Goal: Task Accomplishment & Management: Manage account settings

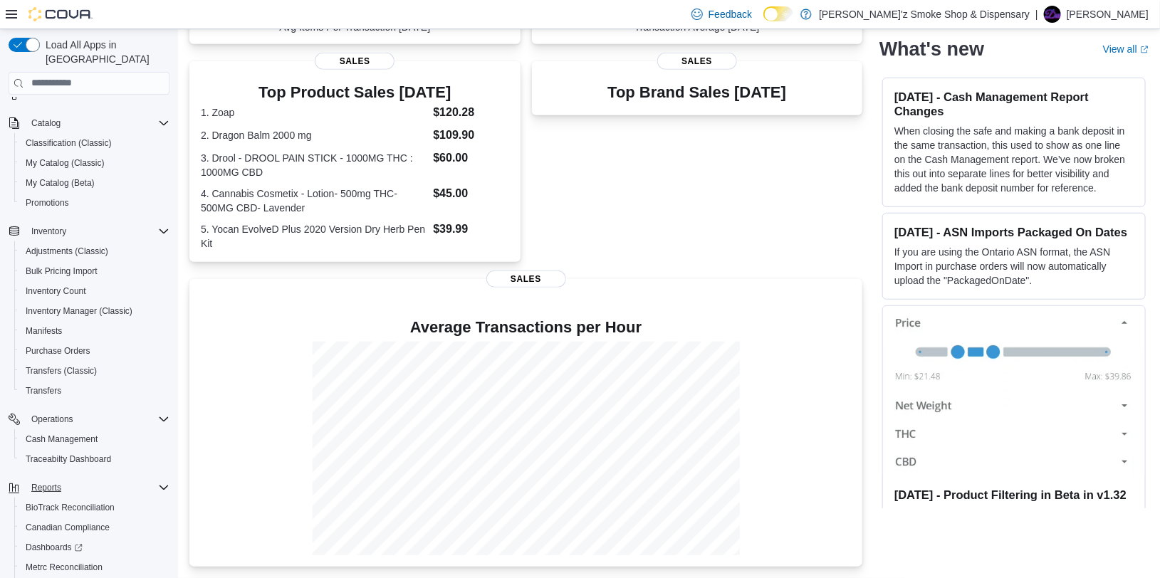
scroll to position [185, 0]
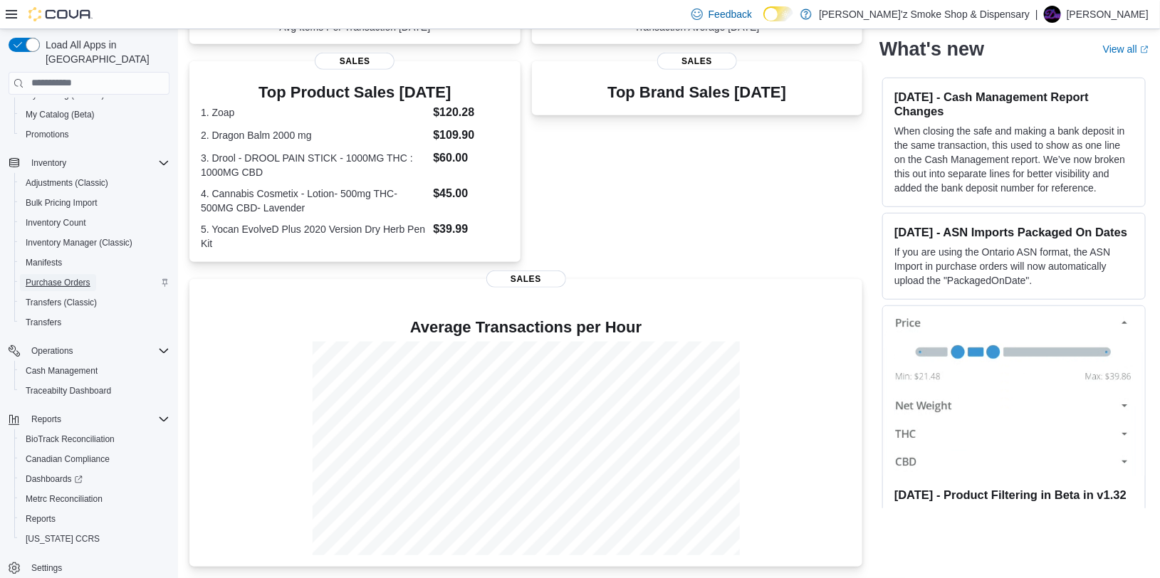
click at [63, 277] on span "Purchase Orders" at bounding box center [58, 282] width 65 height 11
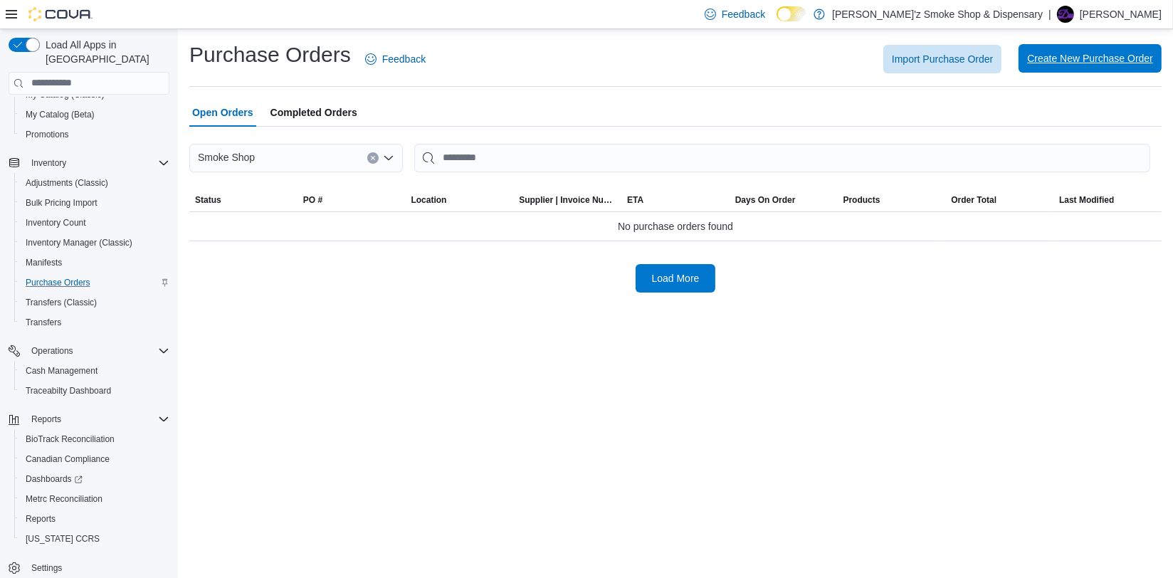
click at [1061, 51] on span "Create New Purchase Order" at bounding box center [1090, 58] width 126 height 28
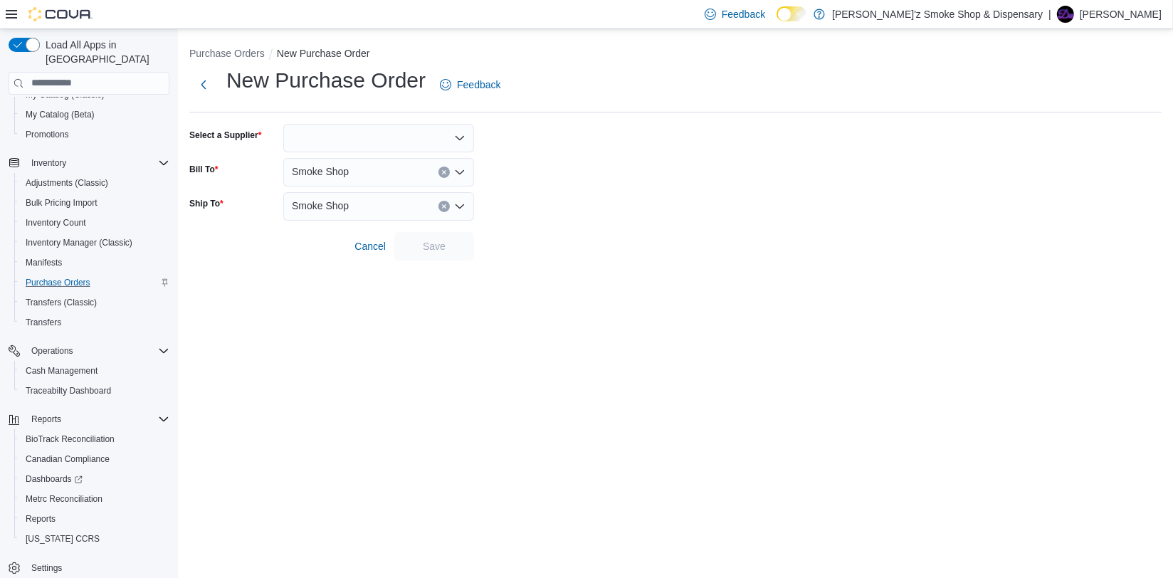
click at [394, 132] on div at bounding box center [378, 138] width 191 height 28
type input "*"
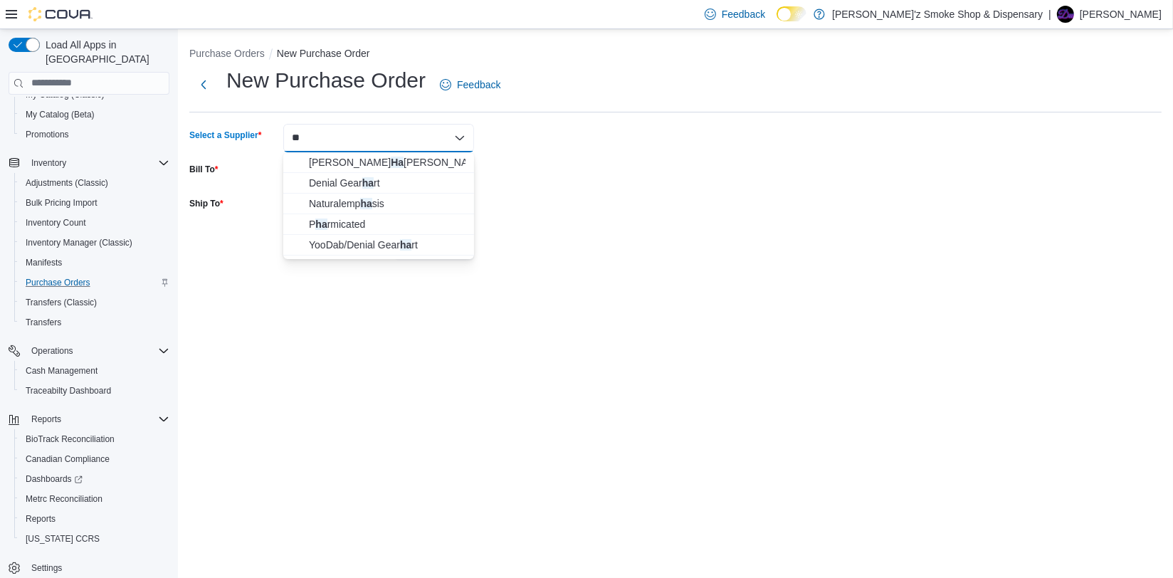
type input "*"
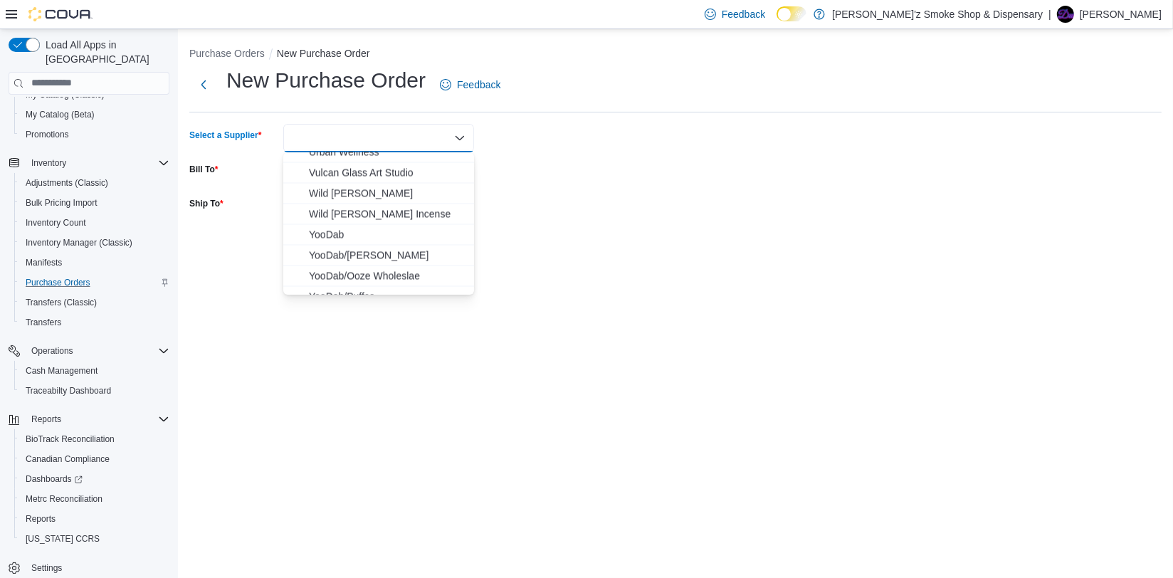
scroll to position [2670, 0]
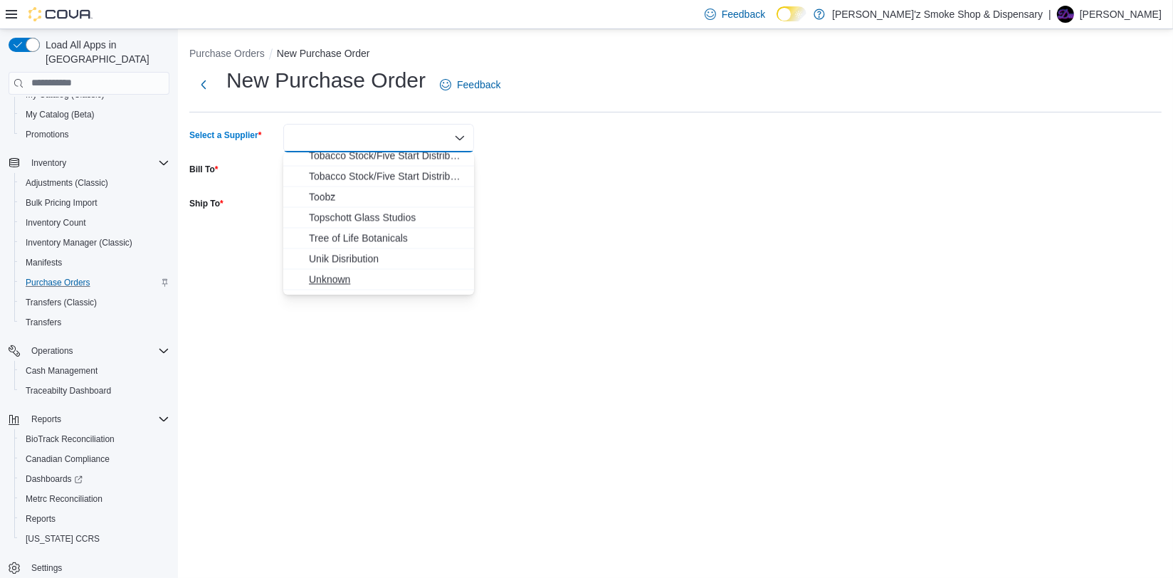
click at [355, 277] on span "Unknown" at bounding box center [387, 280] width 157 height 14
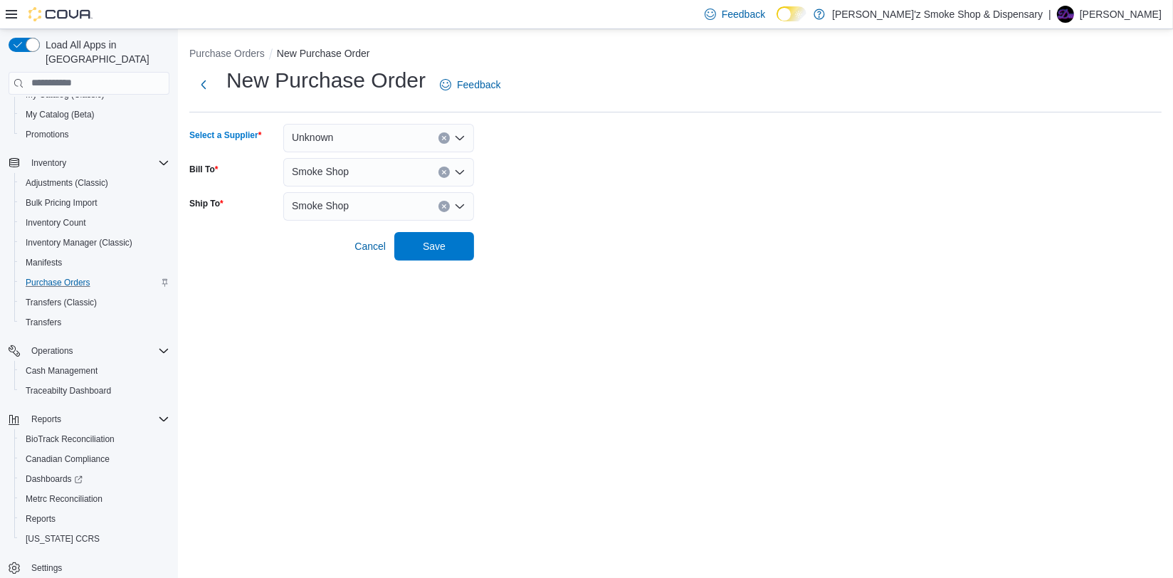
click at [417, 140] on div "Unknown Combo box. Selected. Unknown. Press Backspace to delete Unknown. Combo …" at bounding box center [378, 138] width 191 height 28
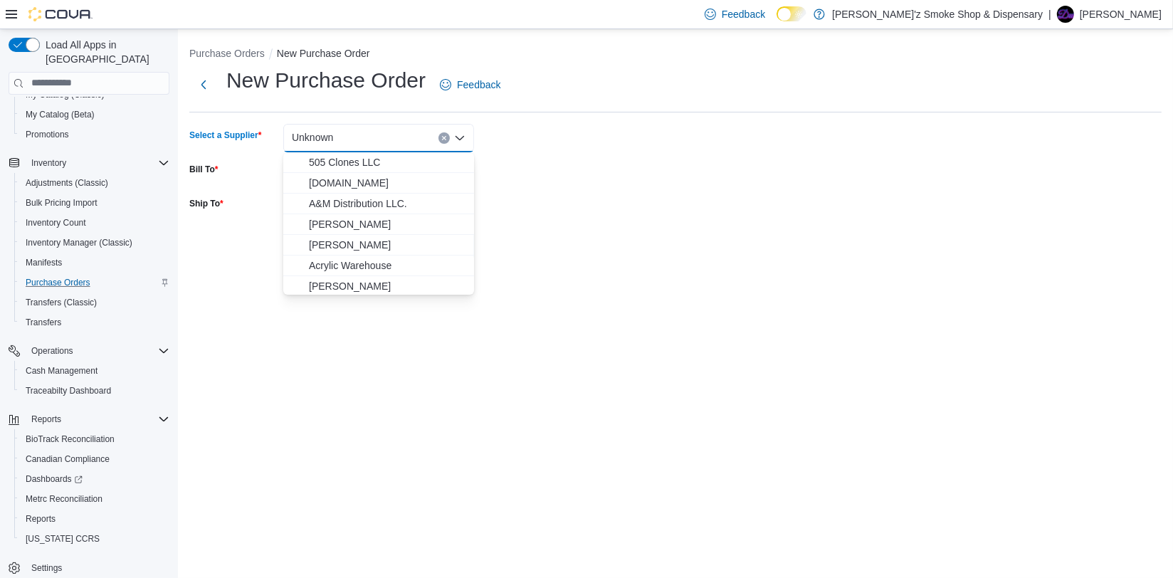
click at [367, 133] on div "Unknown Combo box. Selected. Unknown. Press Backspace to delete Unknown. Combo …" at bounding box center [378, 138] width 191 height 28
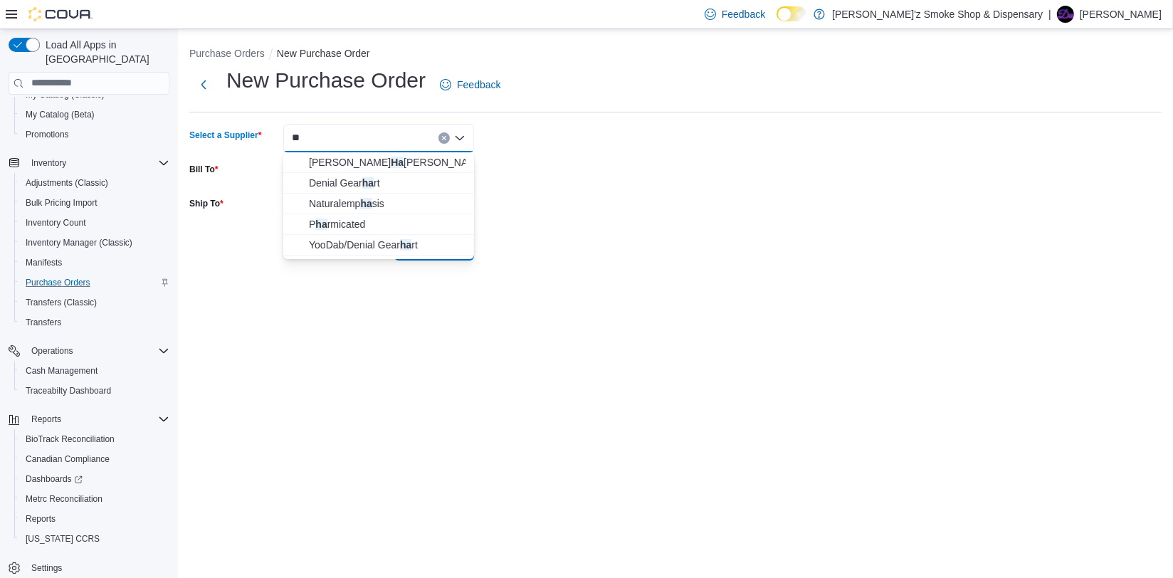
type input "*"
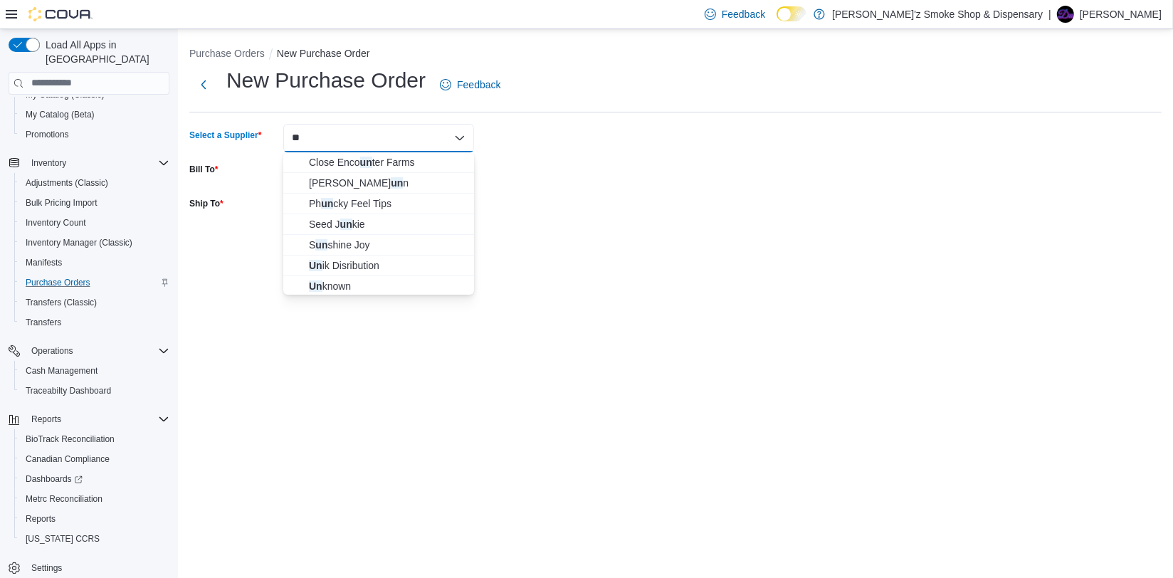
type input "***"
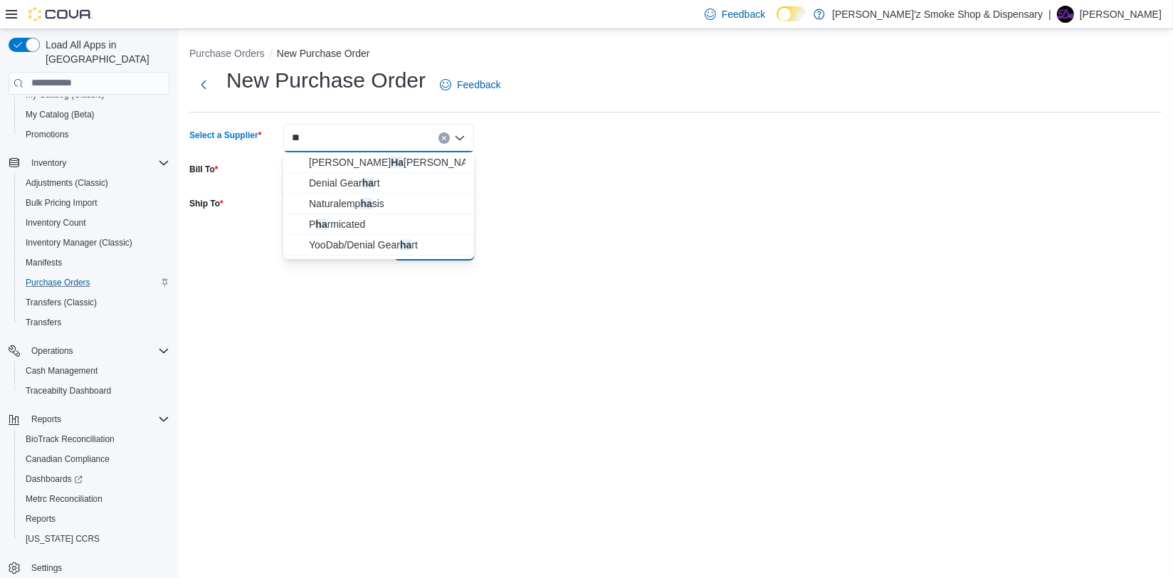
type input "*"
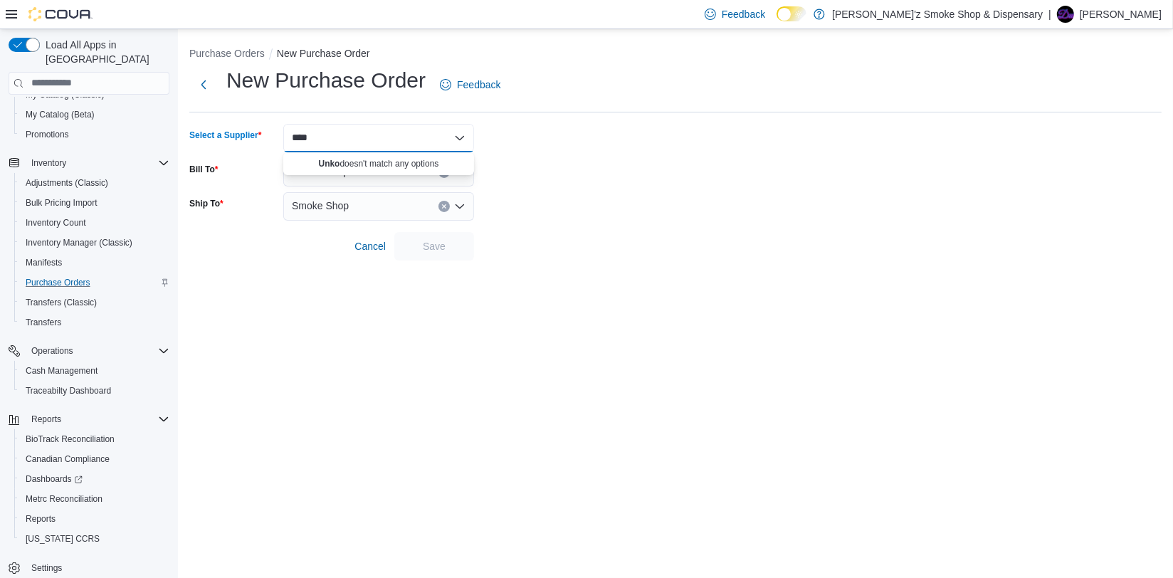
type input "***"
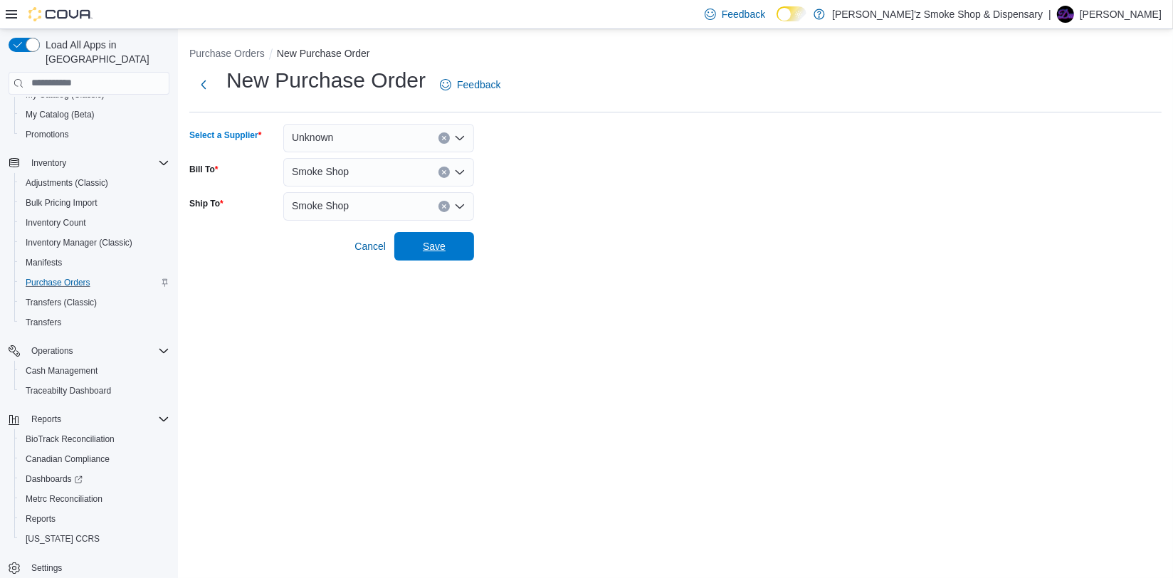
drag, startPoint x: 427, startPoint y: 246, endPoint x: 593, endPoint y: 208, distance: 170.3
click at [427, 243] on span "Save" at bounding box center [434, 246] width 23 height 14
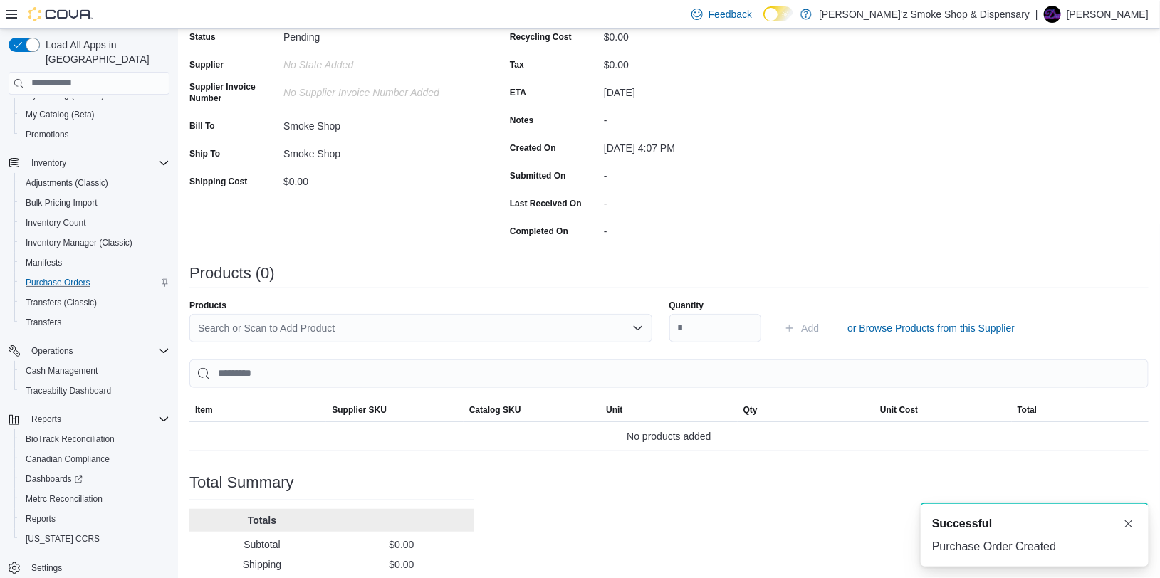
scroll to position [220, 0]
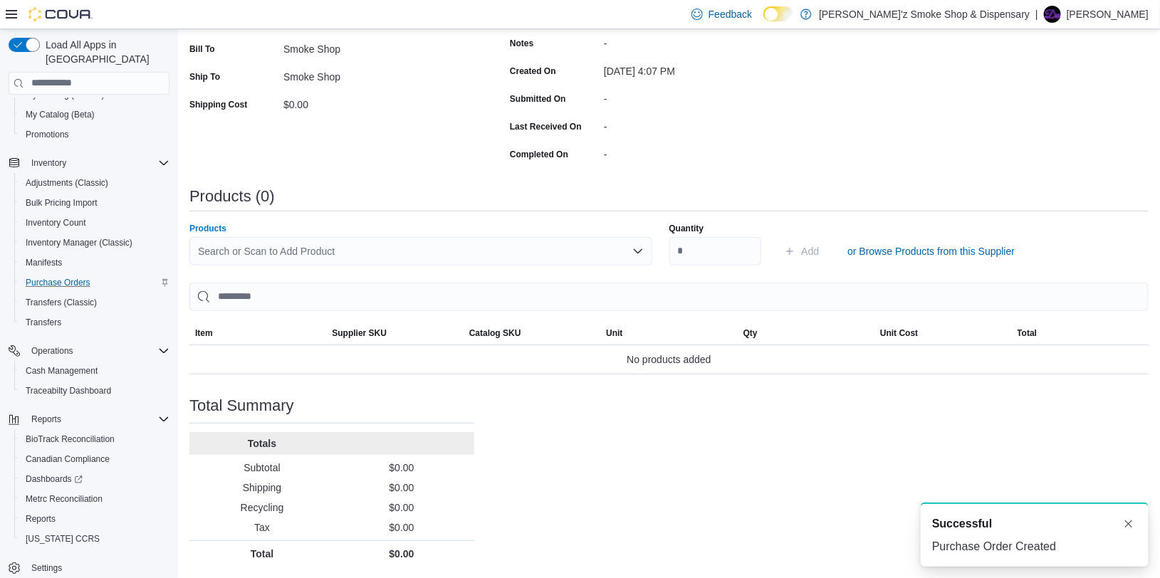
click at [415, 243] on div "Search or Scan to Add Product" at bounding box center [420, 251] width 463 height 28
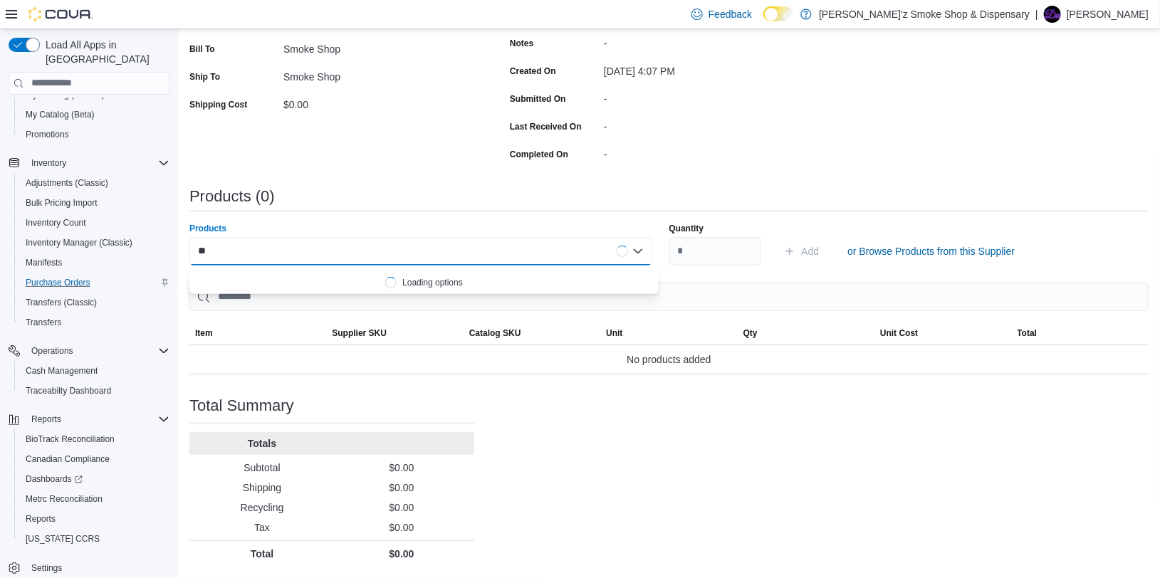
type input "*"
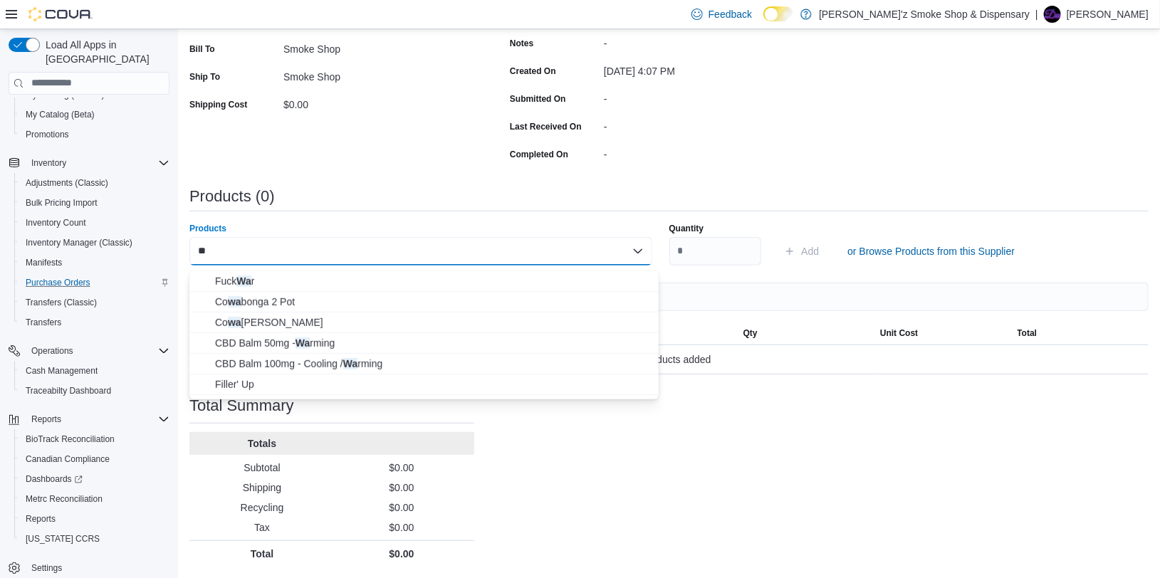
type input "*"
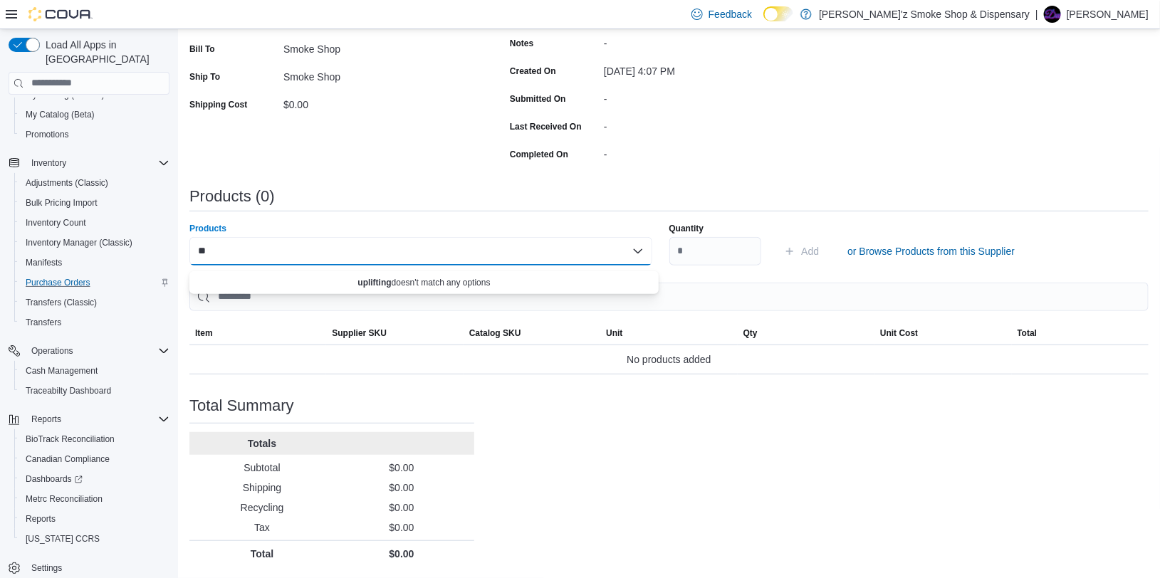
type input "*"
type input "**********"
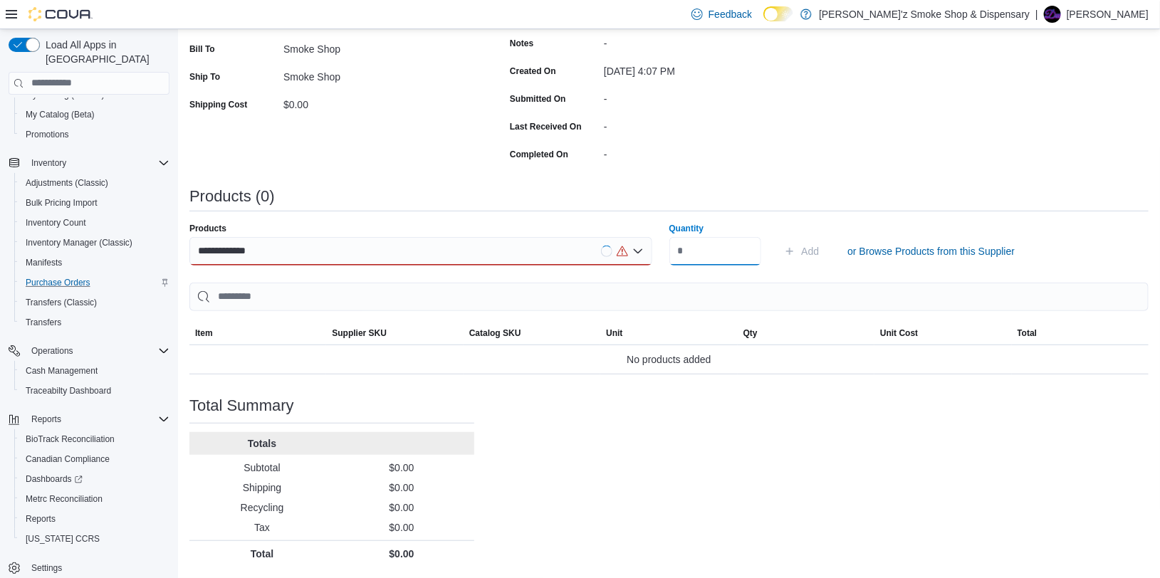
drag, startPoint x: 720, startPoint y: 253, endPoint x: 759, endPoint y: 246, distance: 39.7
click at [722, 251] on input "Quantity" at bounding box center [715, 251] width 93 height 28
click at [882, 250] on span "or Browse Products from this Supplier" at bounding box center [930, 251] width 167 height 14
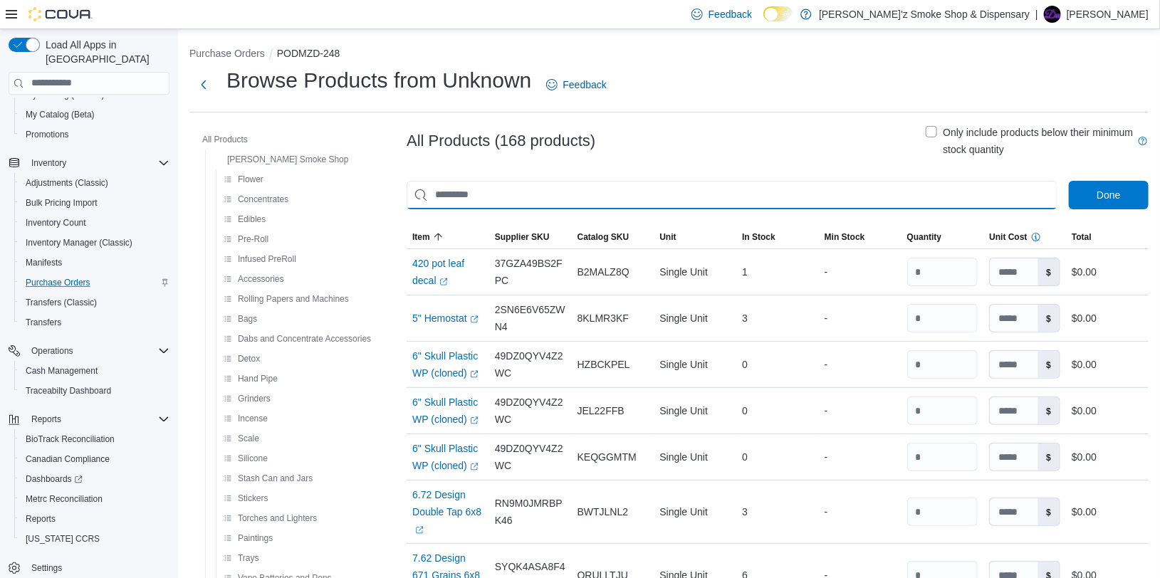
drag, startPoint x: 518, startPoint y: 199, endPoint x: 535, endPoint y: 190, distance: 19.4
click at [518, 199] on input "This is a search bar. As you type, the results lower in the page will automatic…" at bounding box center [732, 195] width 651 height 28
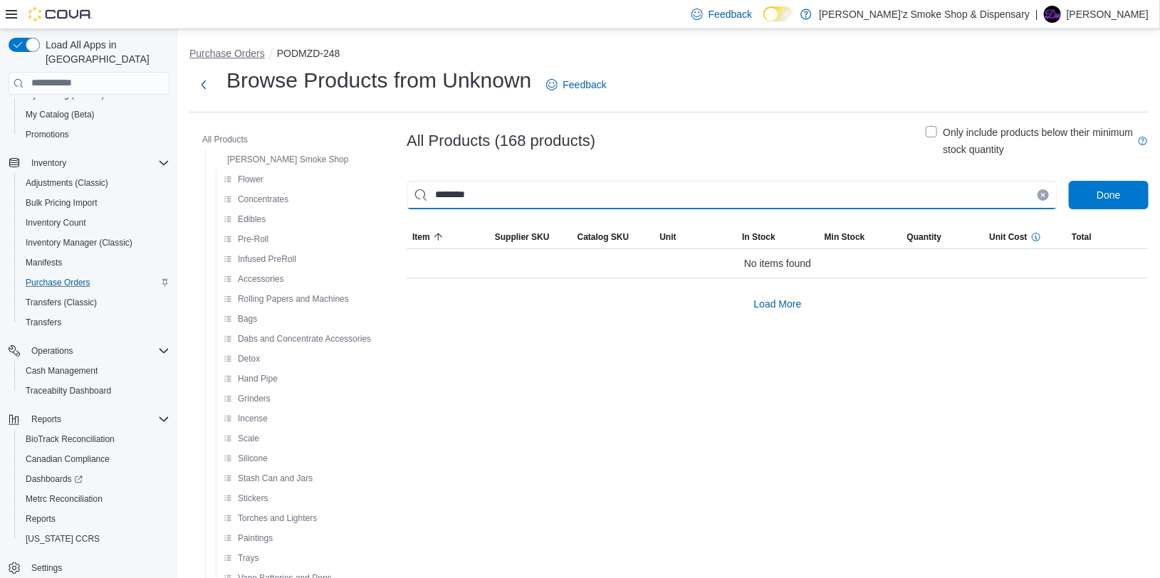
type input "********"
click at [261, 53] on button "Purchase Orders" at bounding box center [226, 53] width 75 height 11
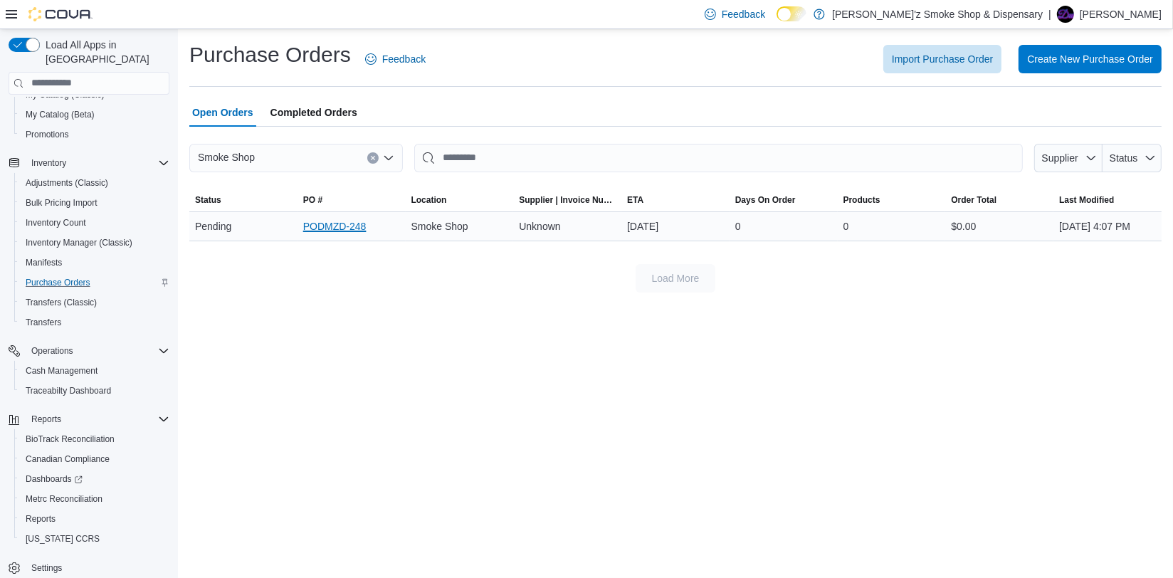
click at [340, 235] on link "PODMZD-248" at bounding box center [334, 226] width 63 height 17
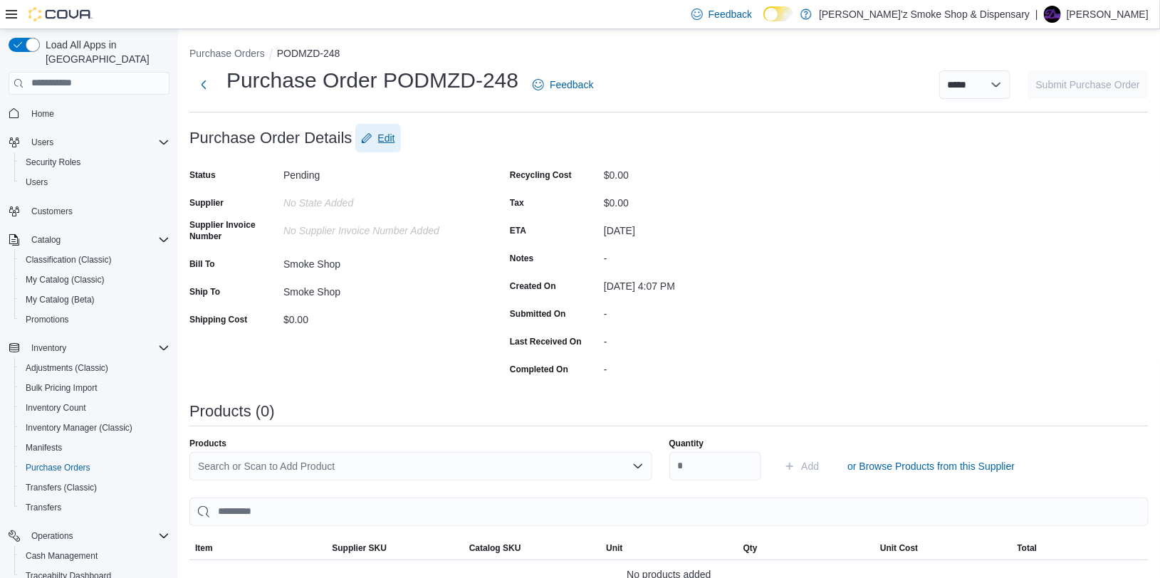
click at [378, 139] on span "Edit" at bounding box center [386, 138] width 17 height 14
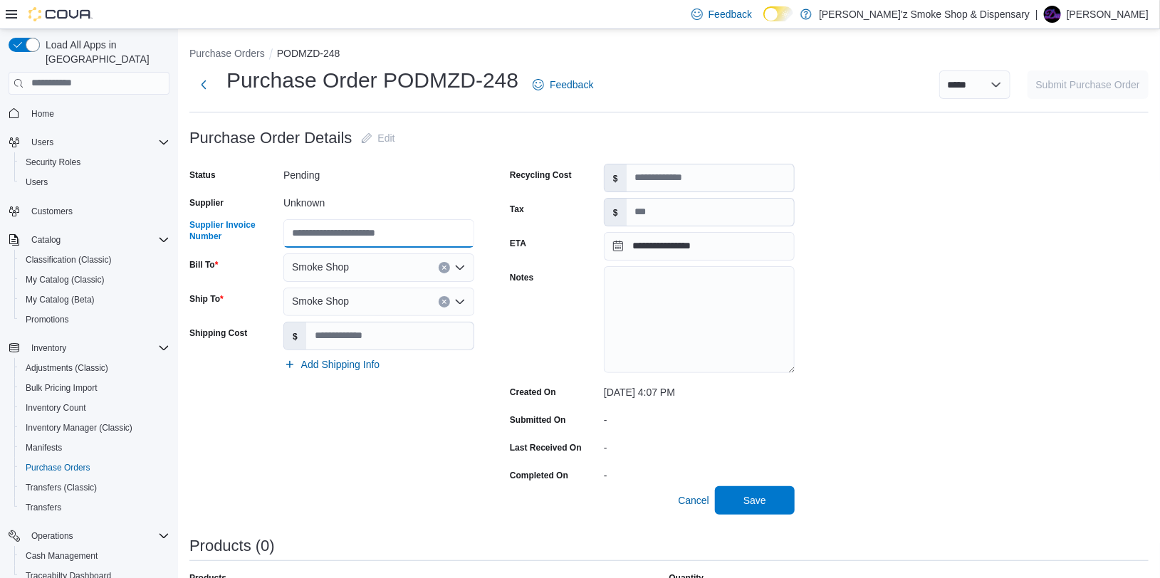
click at [424, 236] on input "Supplier Invoice Number" at bounding box center [378, 233] width 191 height 28
click at [295, 193] on div "Unknown" at bounding box center [378, 200] width 191 height 17
click at [693, 508] on span "Cancel" at bounding box center [693, 500] width 31 height 14
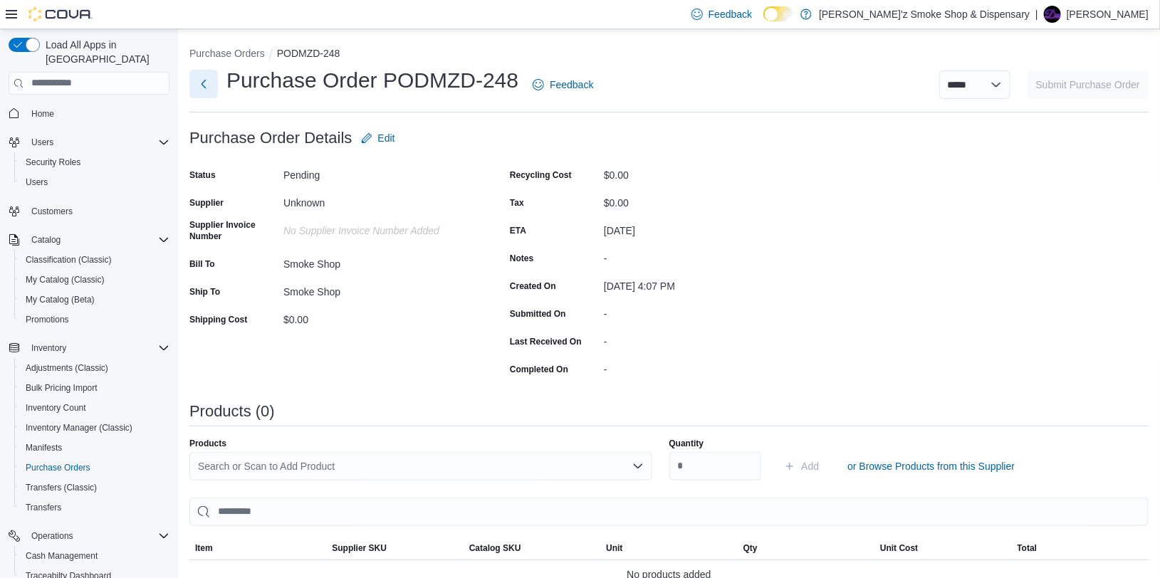
click at [195, 83] on button "Next" at bounding box center [203, 84] width 28 height 28
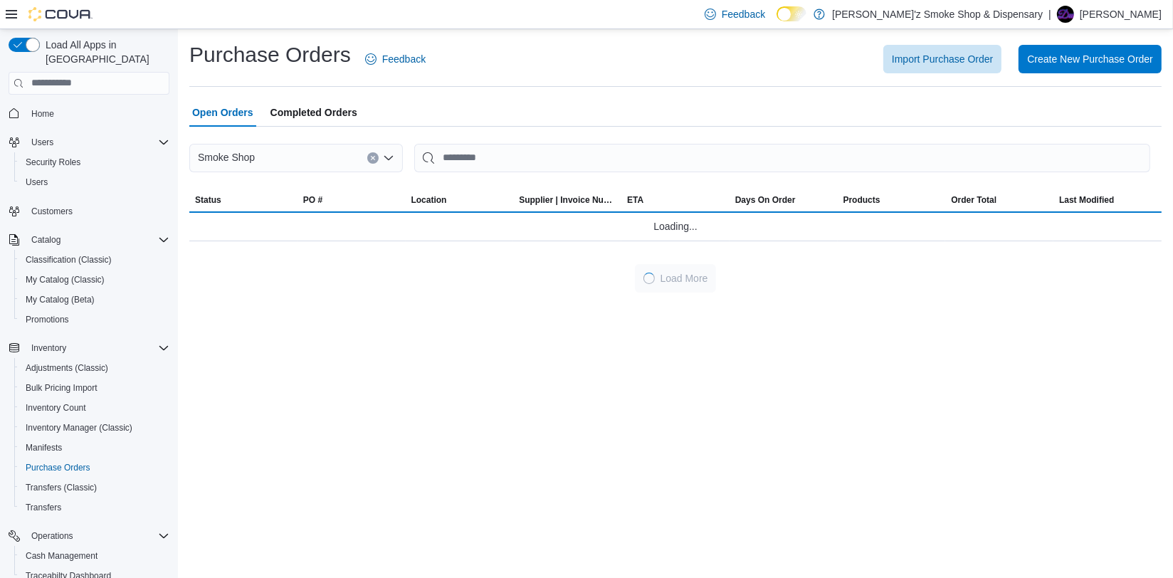
click at [689, 264] on div at bounding box center [675, 252] width 973 height 23
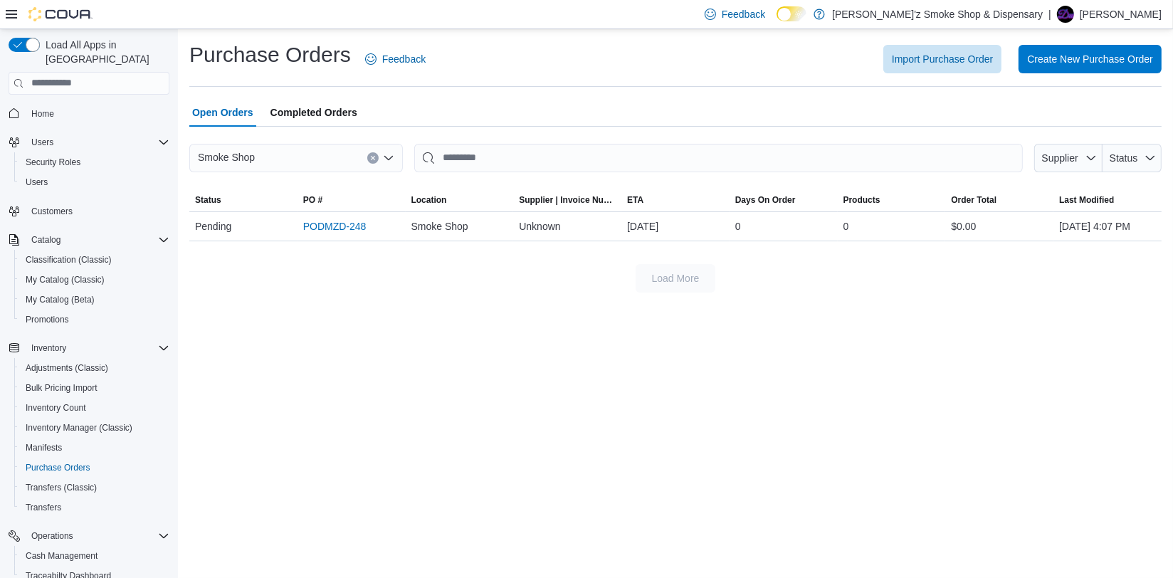
drag, startPoint x: 325, startPoint y: 238, endPoint x: 267, endPoint y: 305, distance: 88.9
click at [267, 293] on div "Load More" at bounding box center [675, 278] width 973 height 28
click at [95, 274] on span "My Catalog (Classic)" at bounding box center [65, 279] width 79 height 11
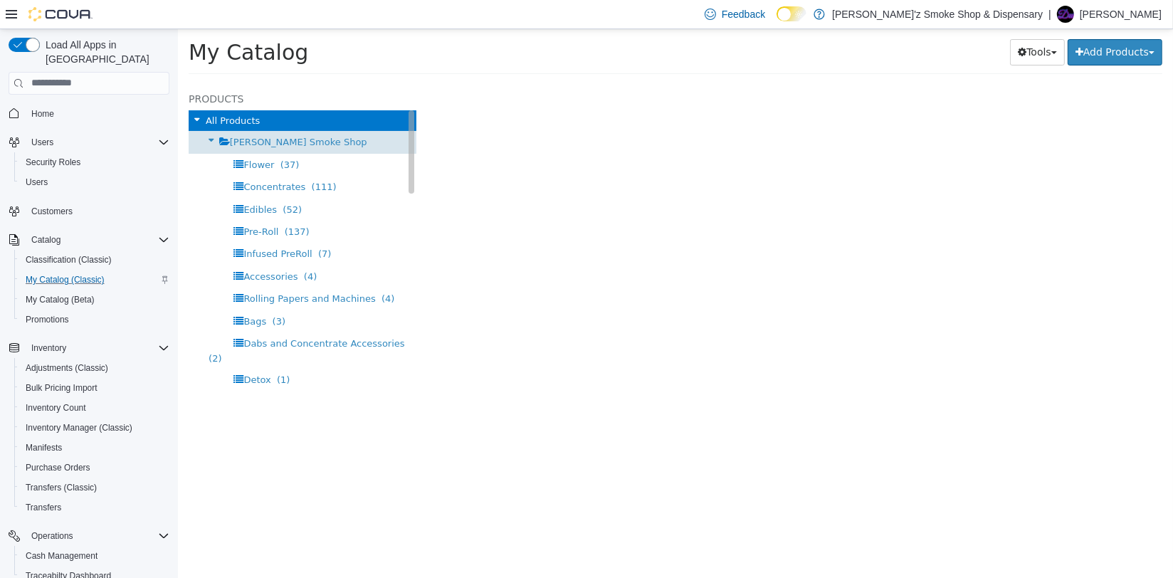
select select "**********"
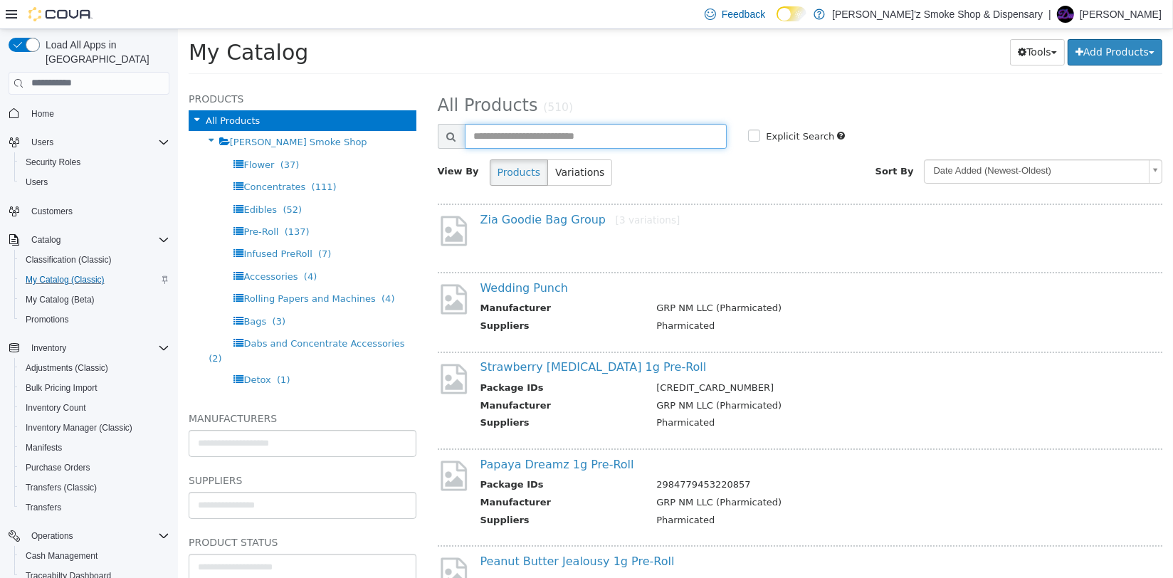
click at [685, 137] on input "text" at bounding box center [595, 135] width 263 height 25
type input "********"
select select "**********"
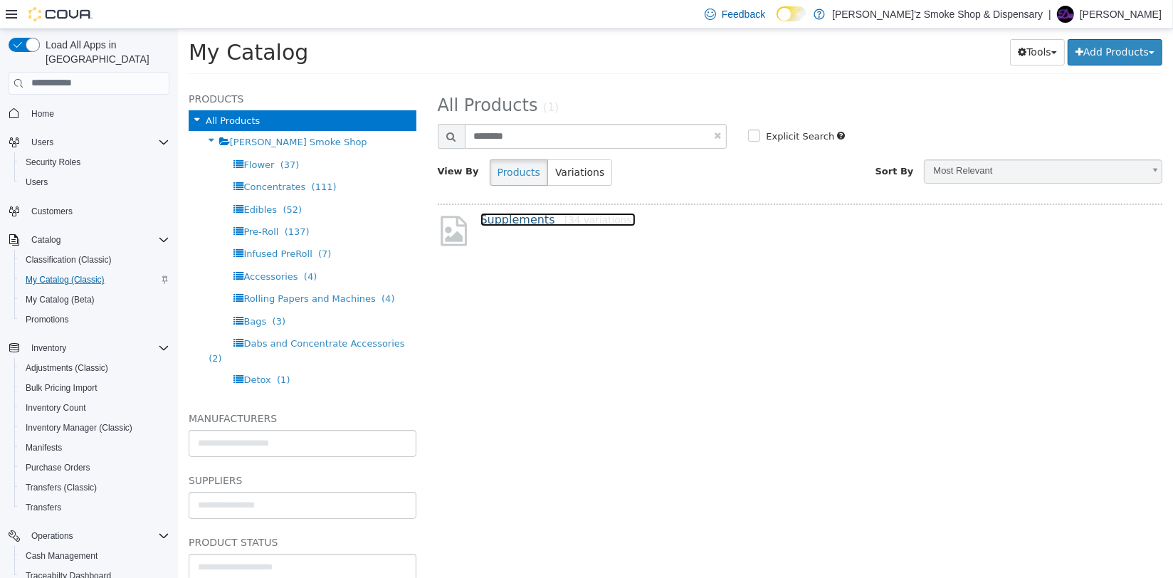
click at [504, 223] on link "Supplements [34 variations]" at bounding box center [557, 219] width 155 height 14
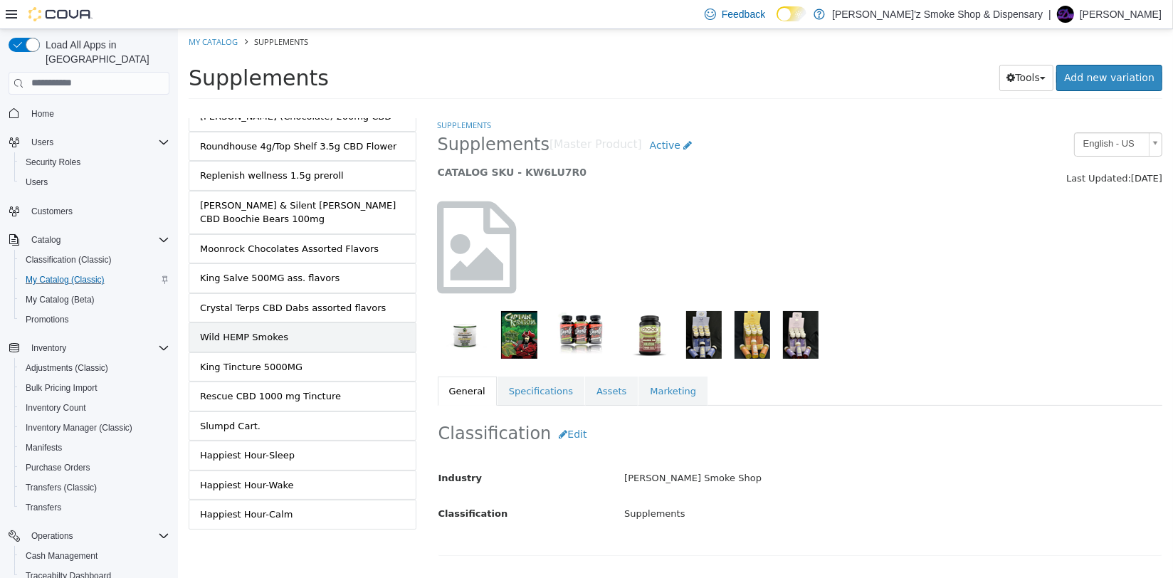
scroll to position [888, 0]
click at [278, 483] on div "Happiest Hour-Wake" at bounding box center [246, 485] width 94 height 14
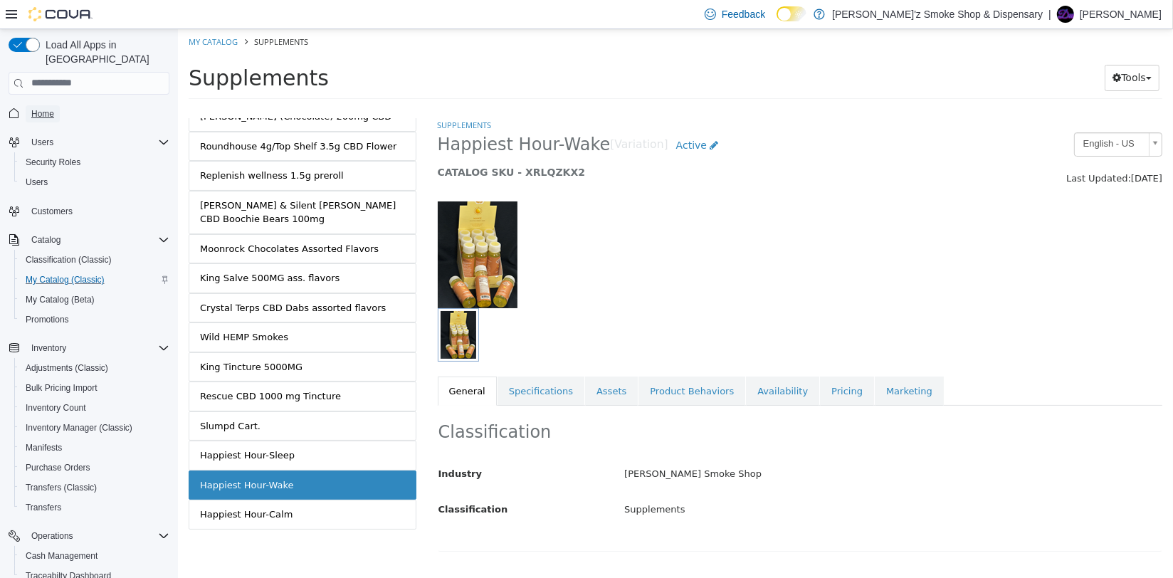
click at [60, 105] on link "Home" at bounding box center [43, 113] width 34 height 17
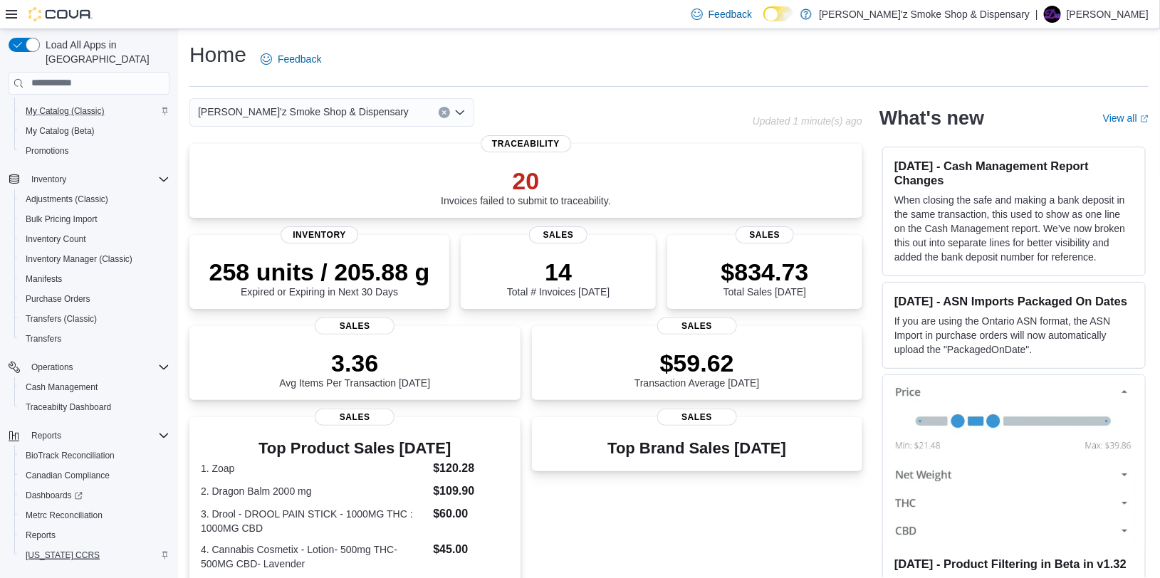
scroll to position [185, 0]
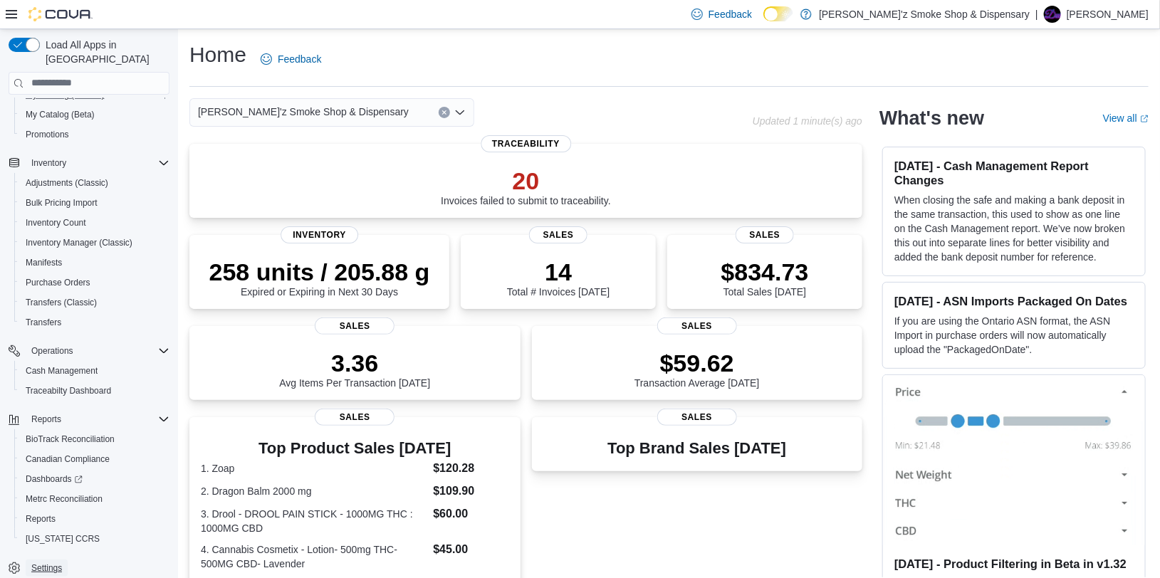
click at [53, 562] on span "Settings" at bounding box center [46, 567] width 31 height 11
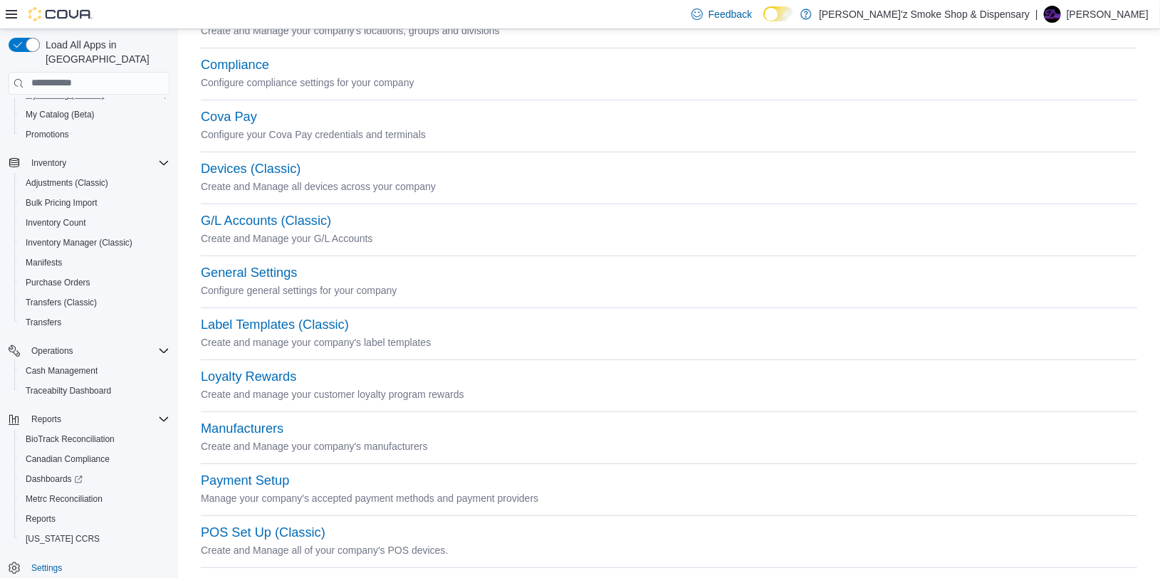
scroll to position [296, 0]
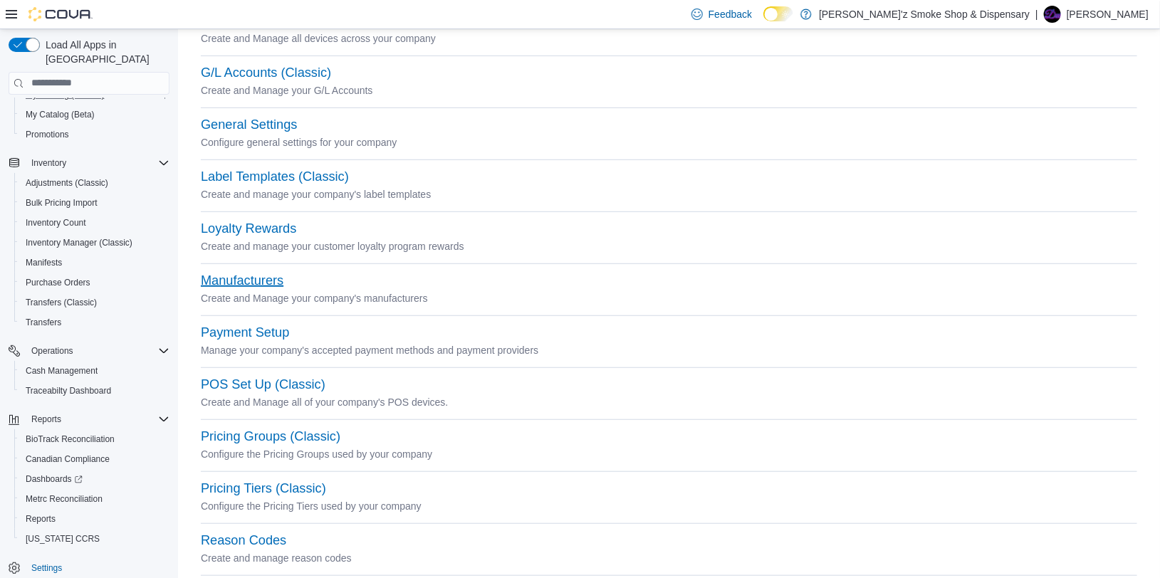
click at [232, 277] on button "Manufacturers" at bounding box center [242, 280] width 83 height 15
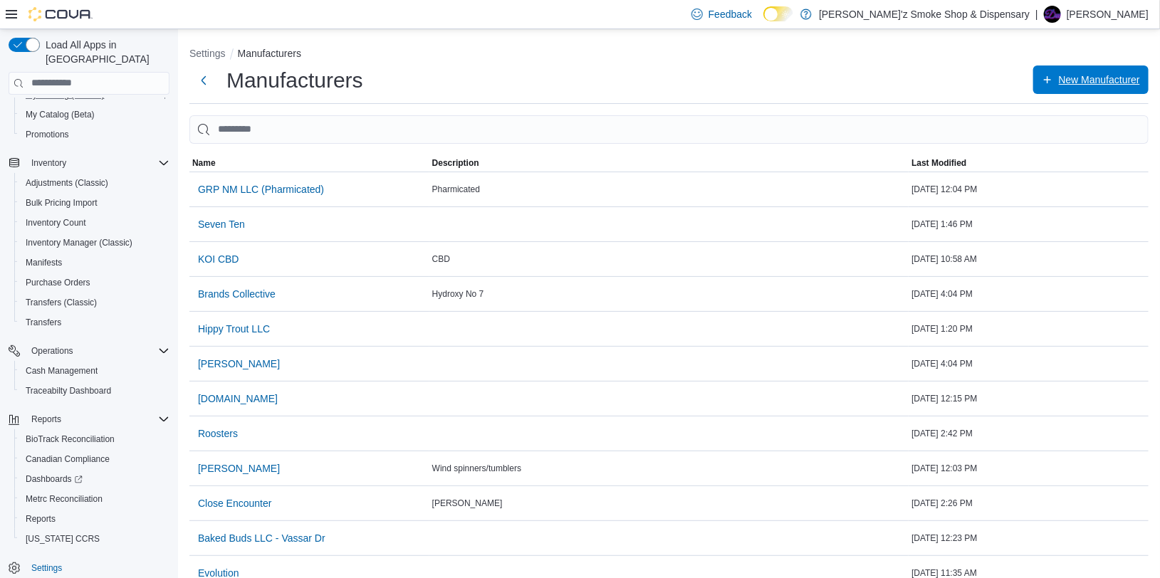
click at [1111, 76] on span "New Manufacturer" at bounding box center [1099, 80] width 81 height 14
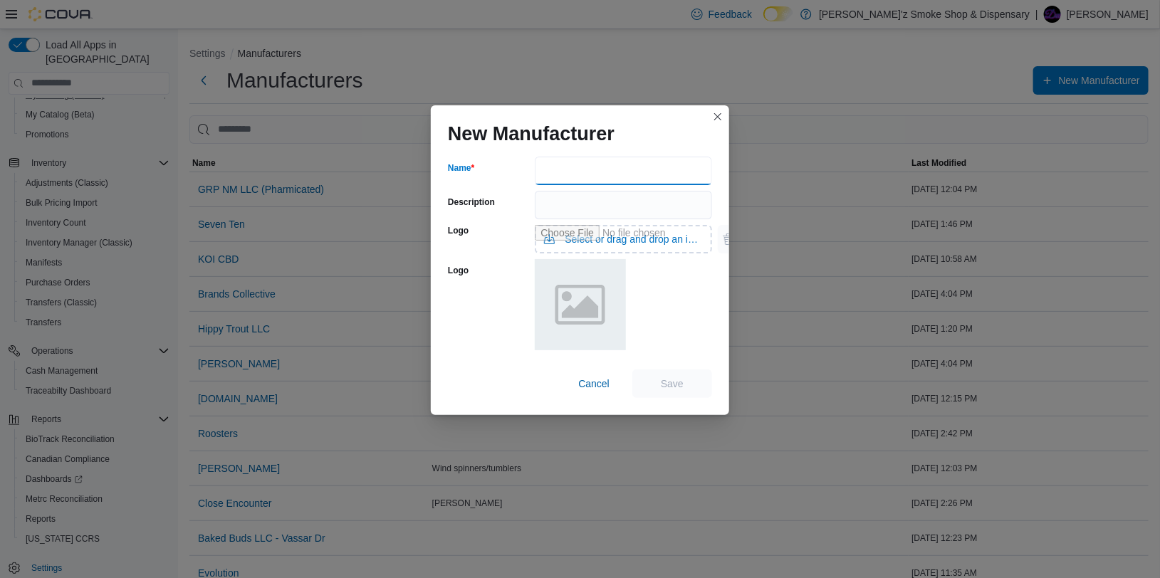
click at [652, 170] on input "Name" at bounding box center [623, 171] width 177 height 28
type input "**********"
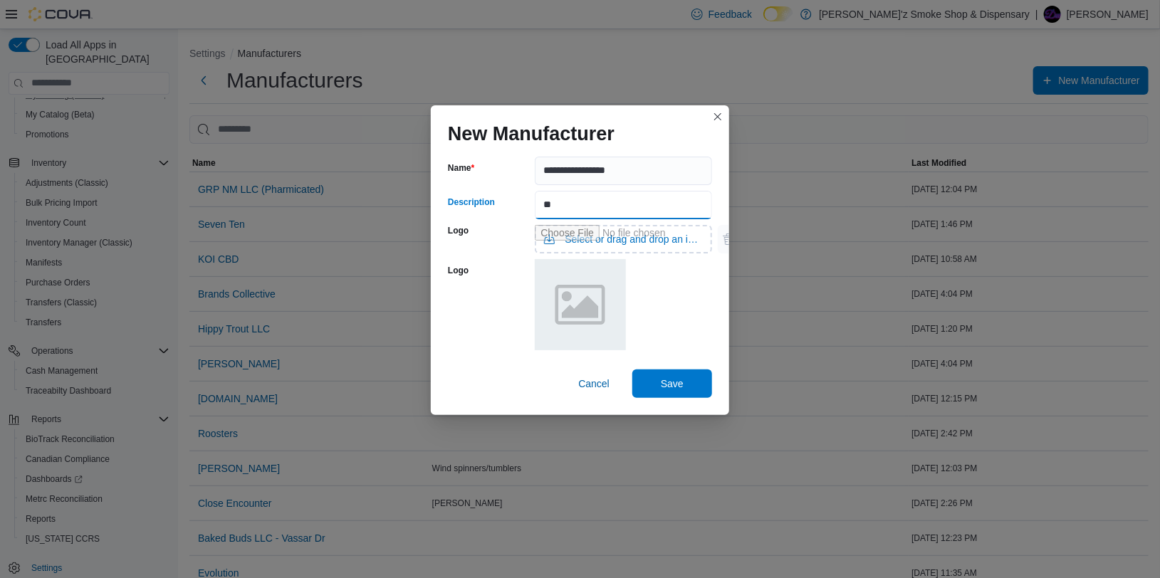
type input "*"
type input "**********"
click at [612, 235] on input "Use aria labels when no actual label is in use" at bounding box center [623, 239] width 177 height 28
type input "**********"
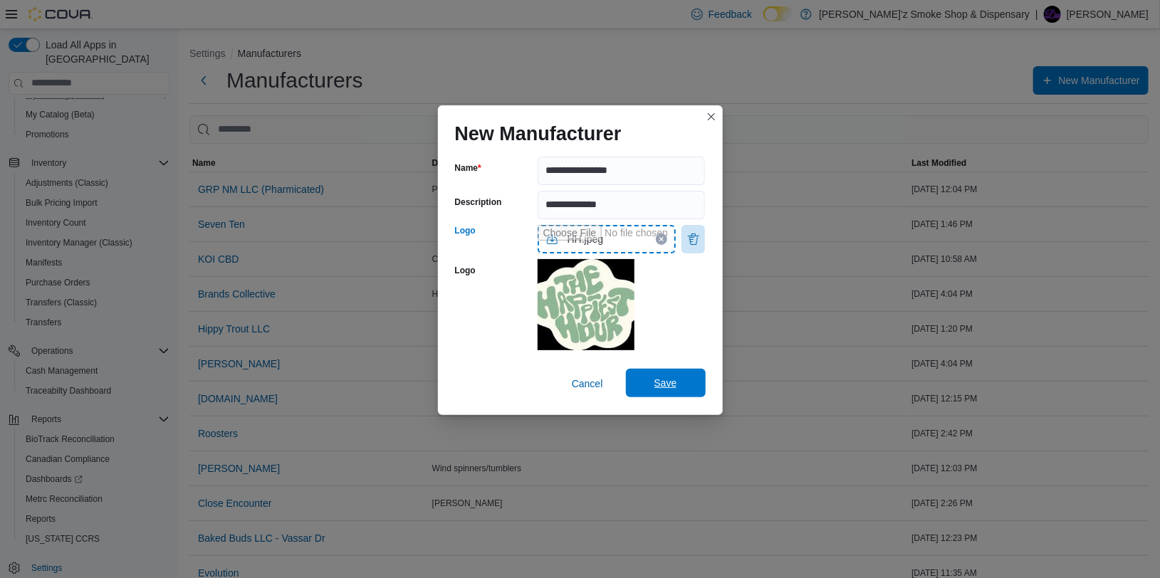
click at [671, 381] on span "Save" at bounding box center [665, 383] width 23 height 14
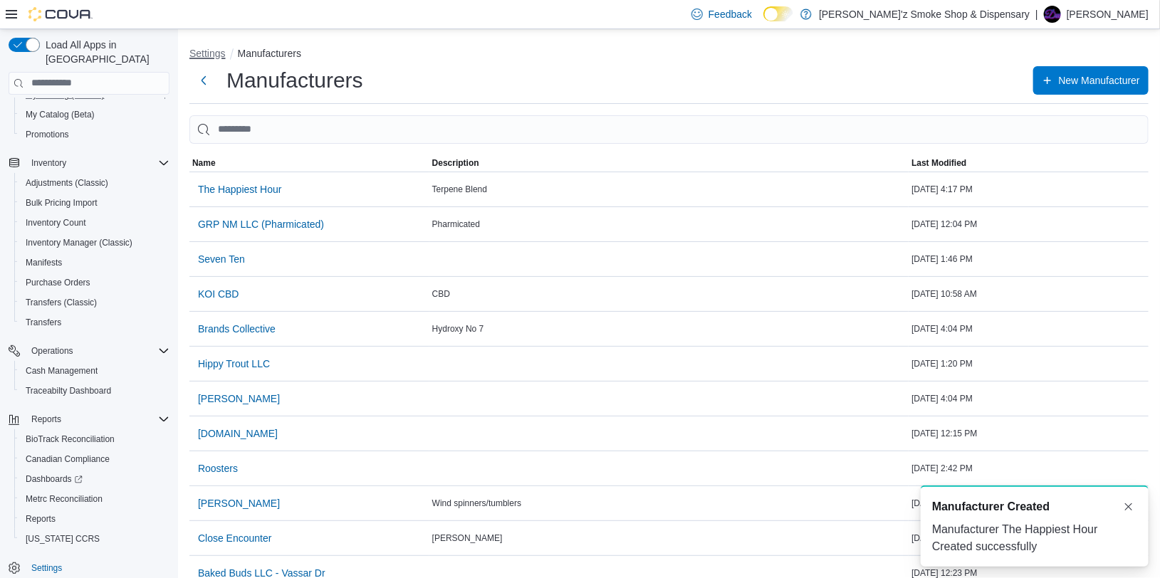
click at [216, 58] on button "Settings" at bounding box center [207, 53] width 36 height 11
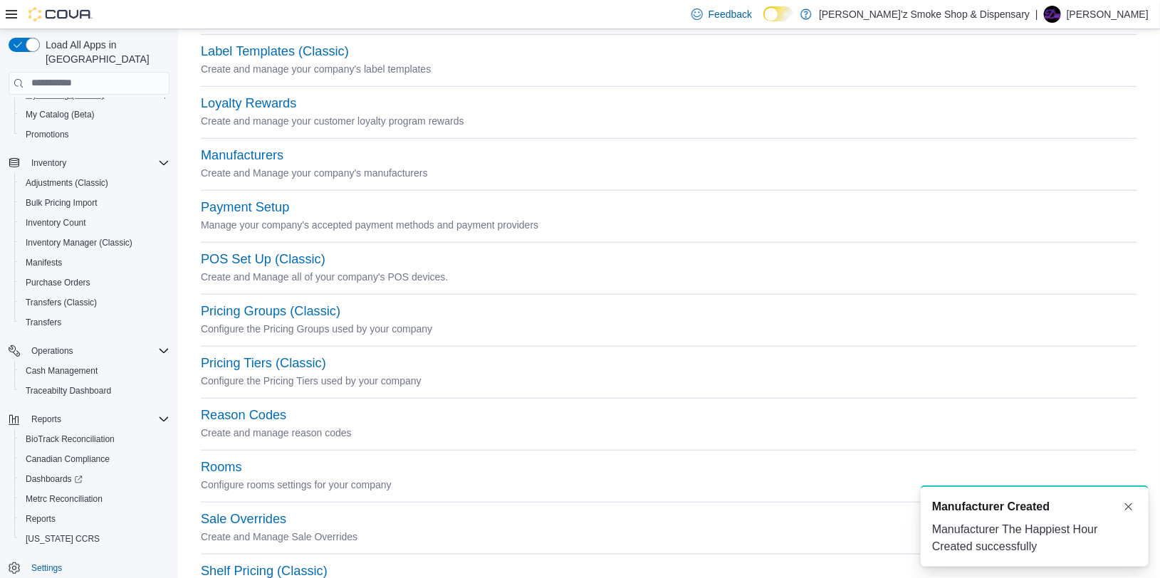
scroll to position [636, 0]
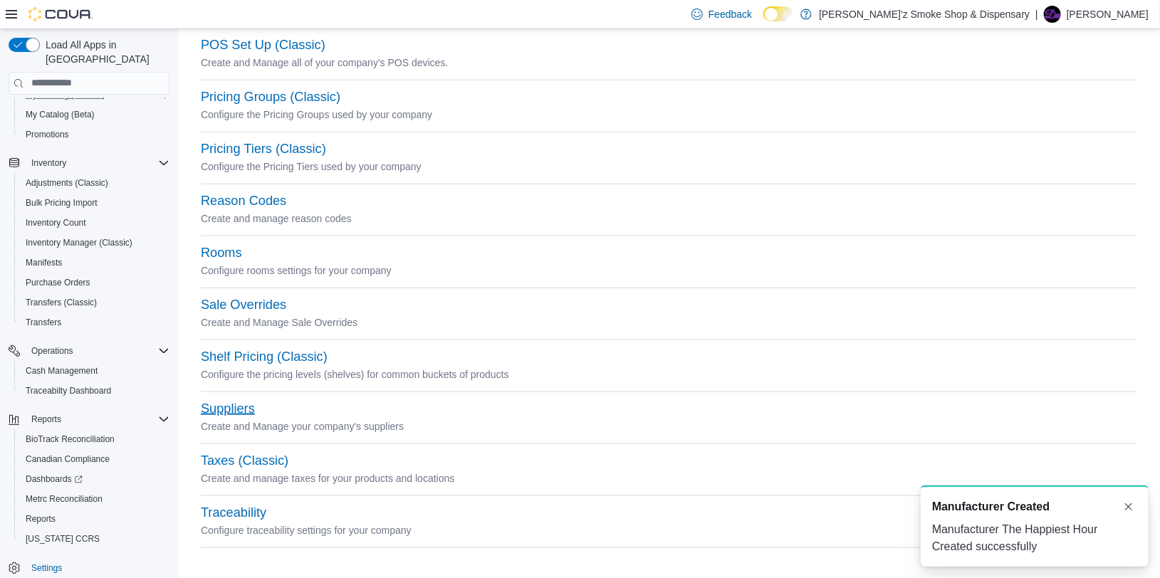
click at [214, 409] on button "Suppliers" at bounding box center [228, 409] width 54 height 15
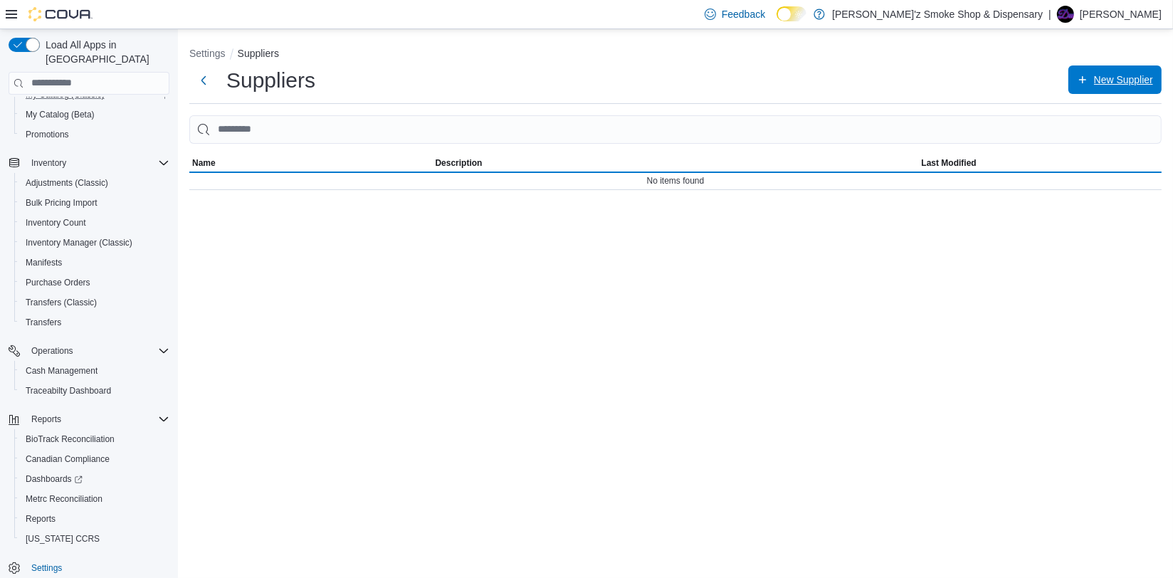
click at [1082, 80] on icon "button" at bounding box center [1082, 79] width 11 height 11
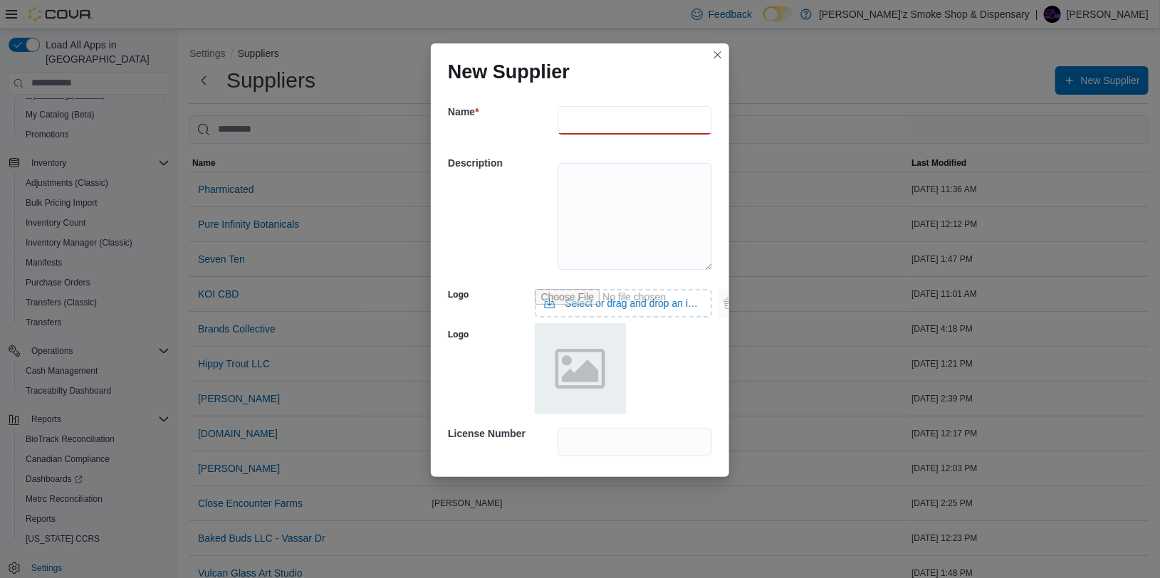
click at [604, 107] on input "text" at bounding box center [634, 120] width 154 height 28
type input "**********"
click at [611, 194] on textarea at bounding box center [634, 216] width 154 height 107
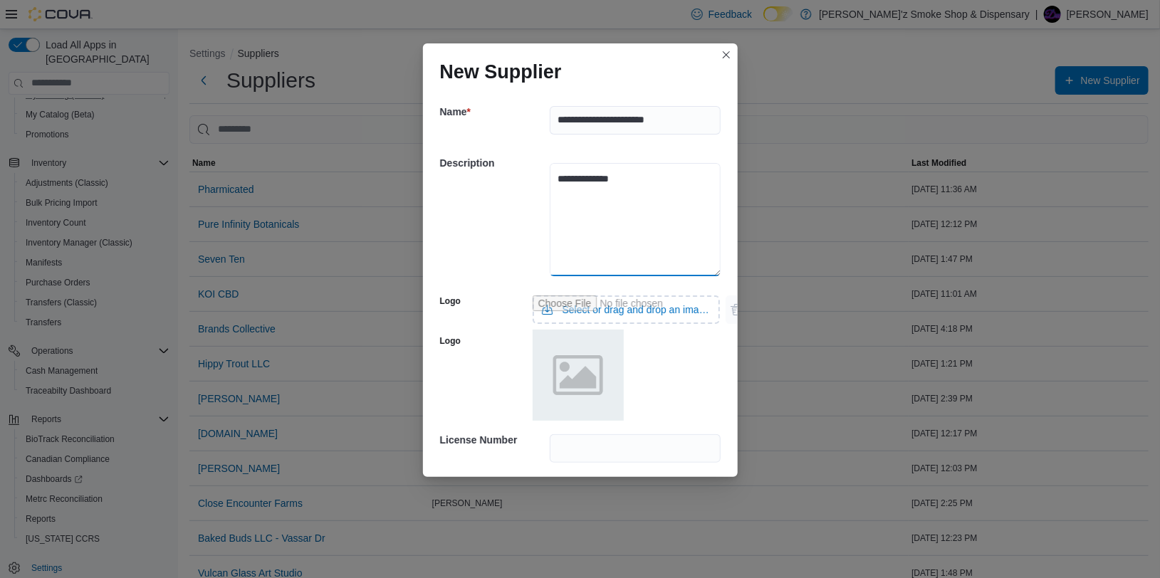
type textarea "**********"
click at [590, 313] on input "Use aria labels when no actual label is in use" at bounding box center [627, 309] width 188 height 28
type input "**********"
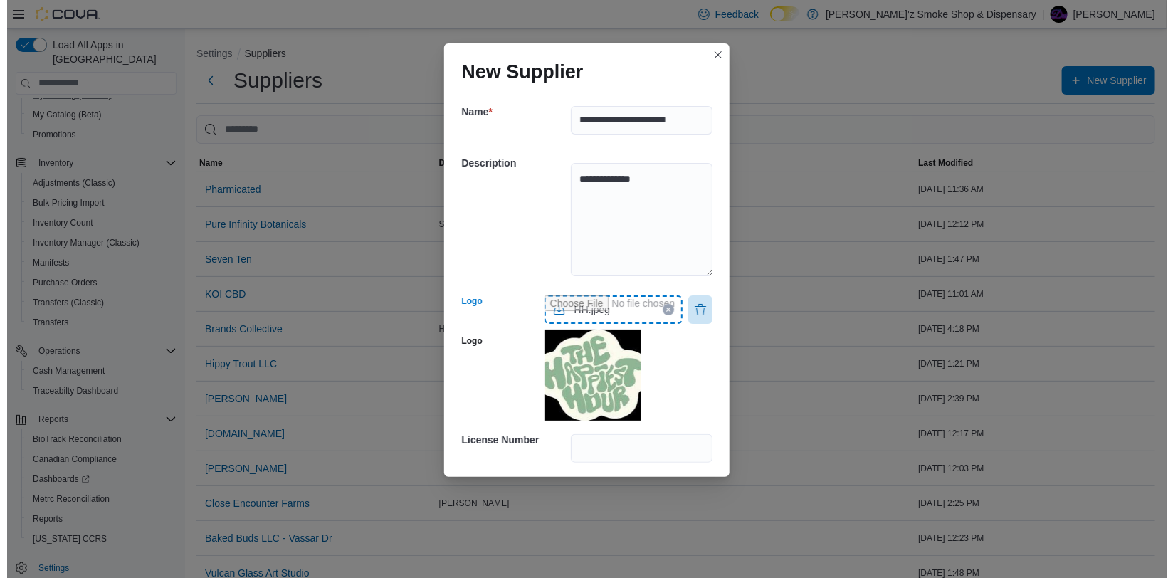
scroll to position [60, 0]
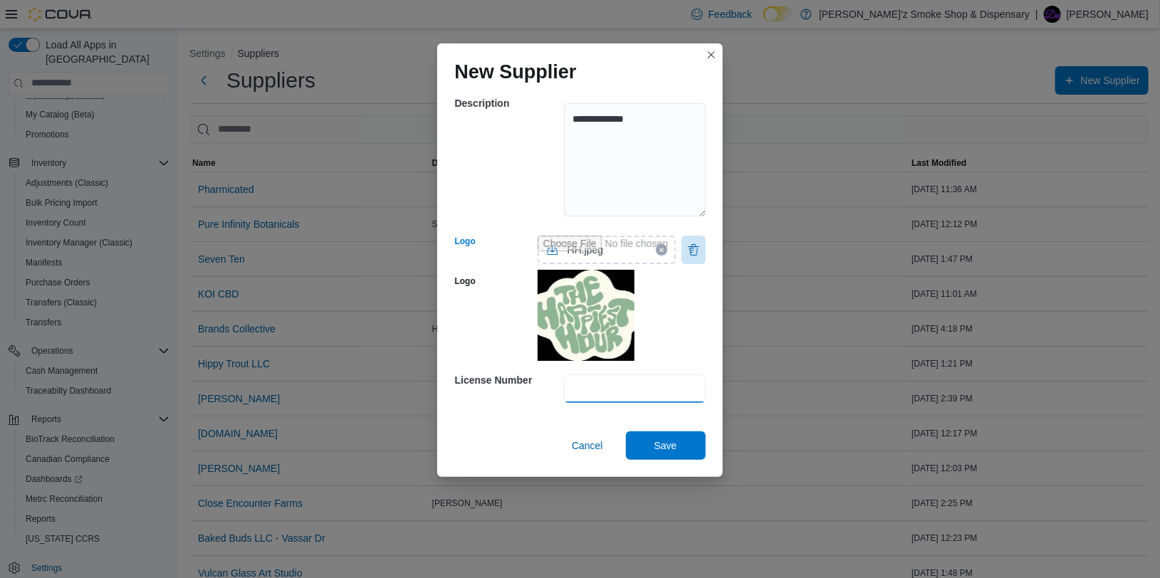
click at [659, 396] on input "text" at bounding box center [634, 388] width 141 height 28
drag, startPoint x: 582, startPoint y: 444, endPoint x: 550, endPoint y: 434, distance: 34.2
click at [581, 444] on span "Cancel" at bounding box center [587, 446] width 31 height 14
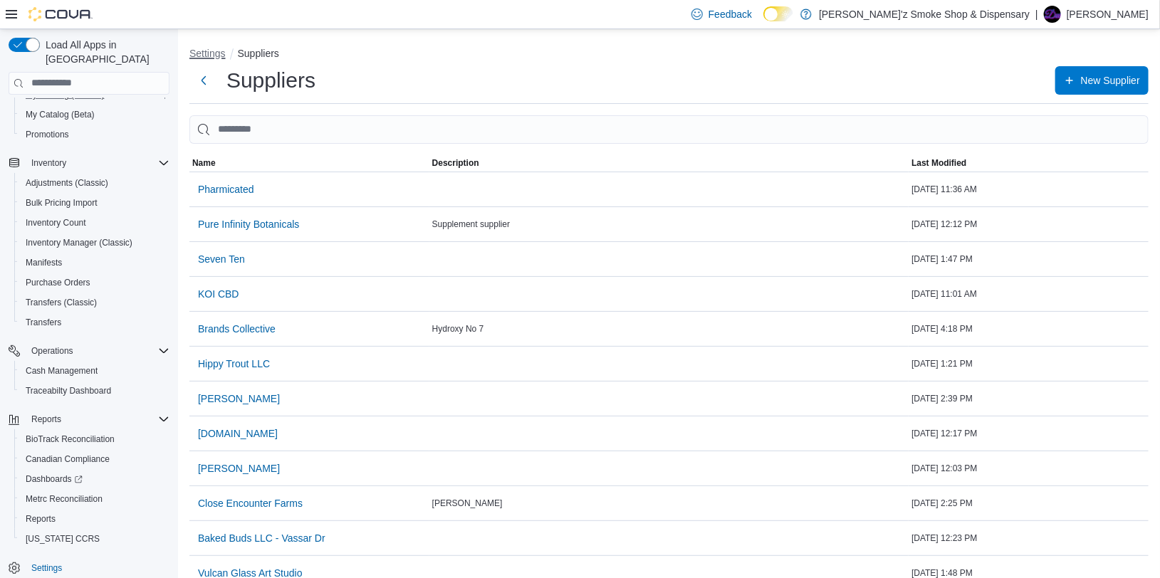
click at [204, 50] on button "Settings" at bounding box center [207, 53] width 36 height 11
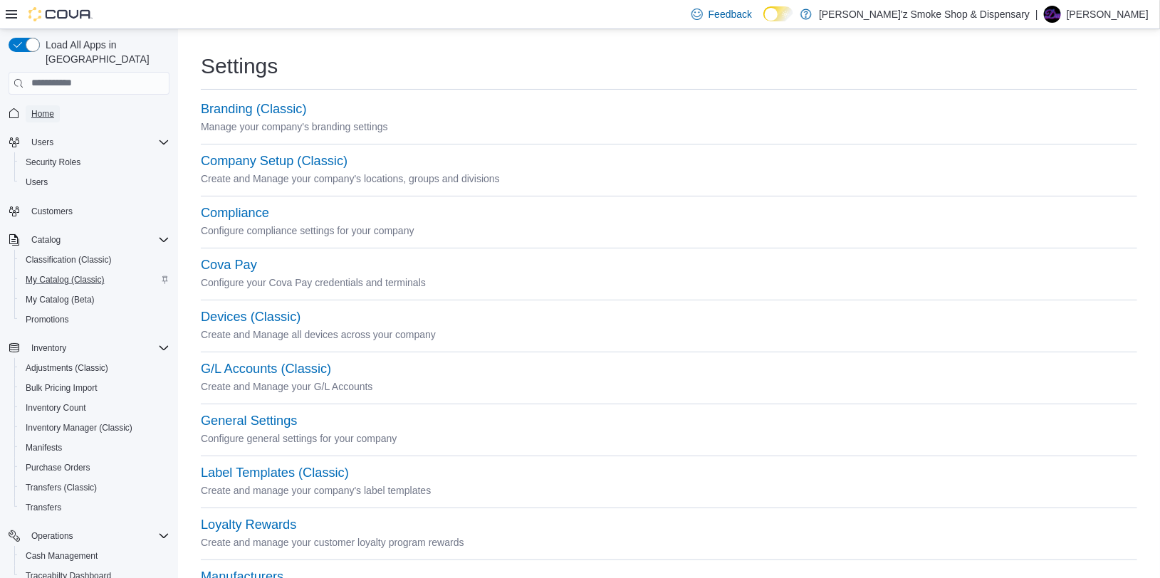
click at [46, 108] on span "Home" at bounding box center [42, 113] width 23 height 11
